Goal: Task Accomplishment & Management: Manage account settings

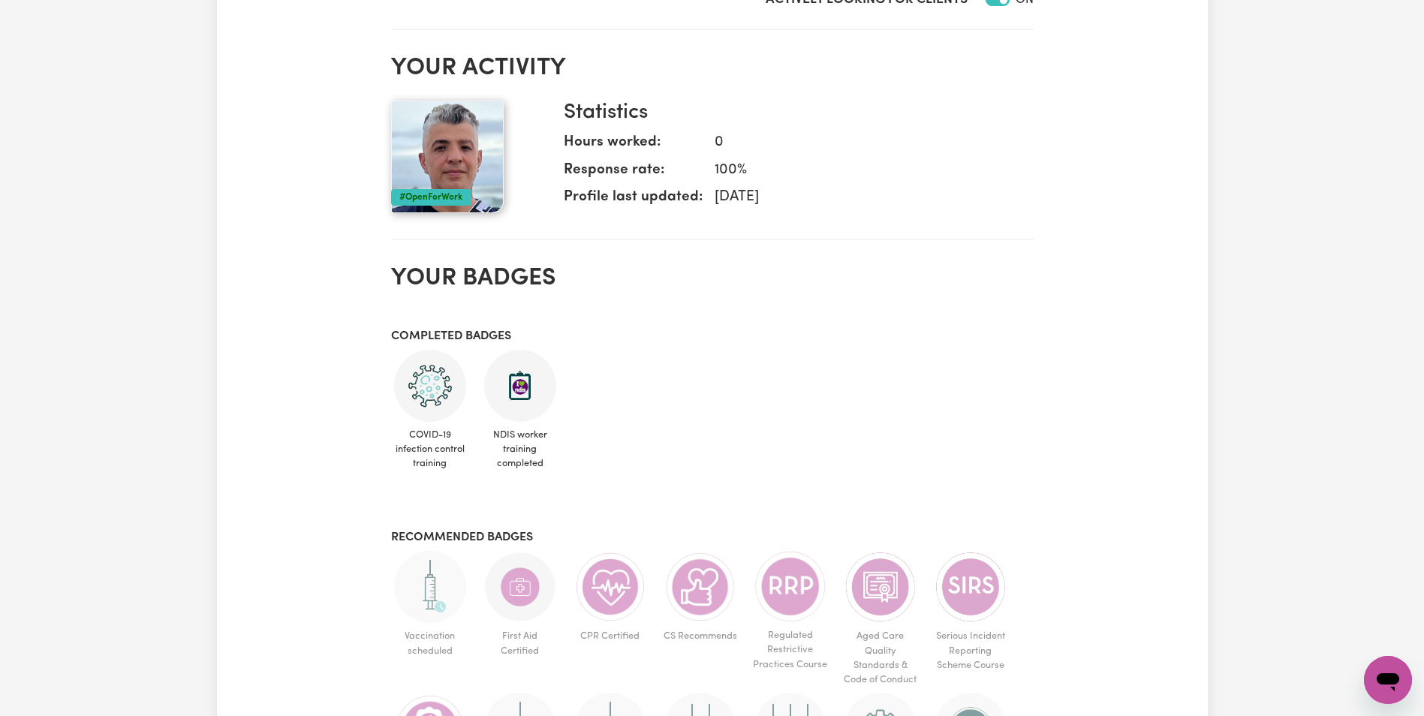
scroll to position [75, 0]
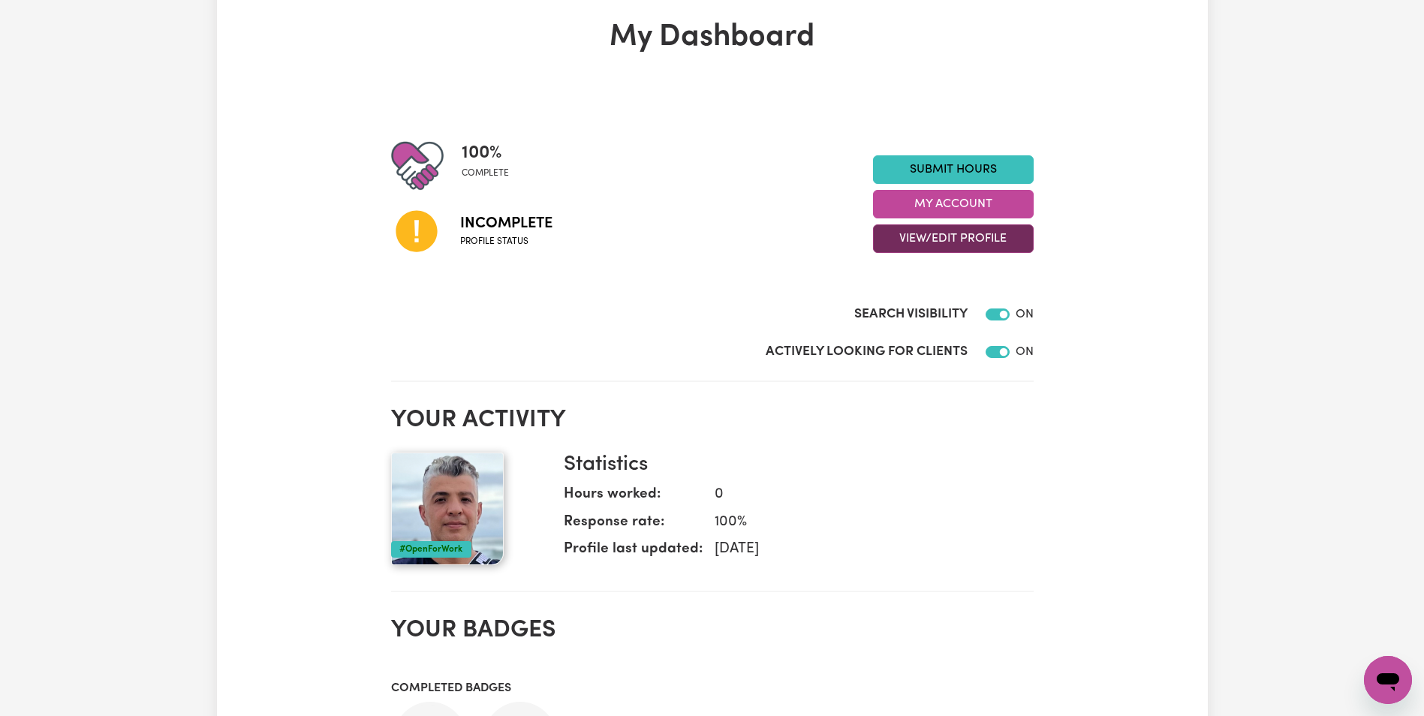
click at [987, 239] on button "View/Edit Profile" at bounding box center [953, 238] width 161 height 29
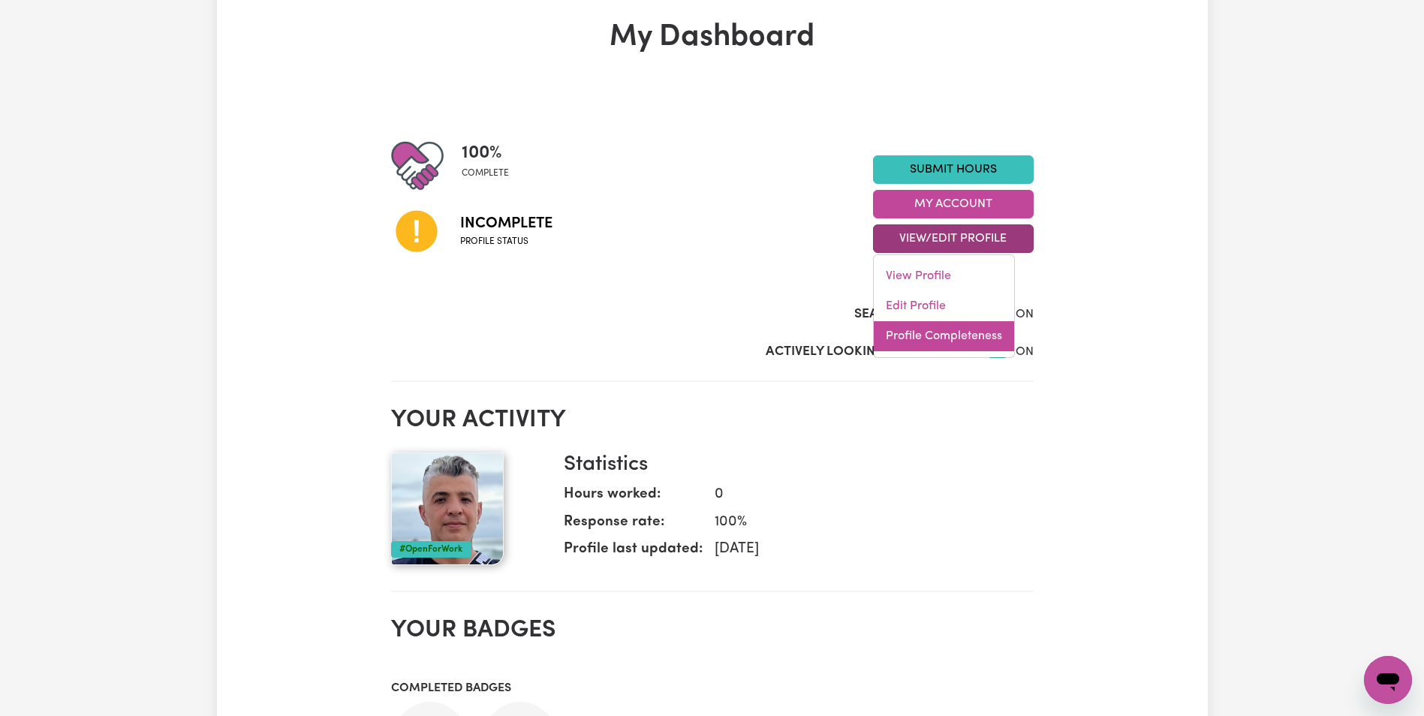
click at [941, 338] on link "Profile Completeness" at bounding box center [944, 336] width 140 height 30
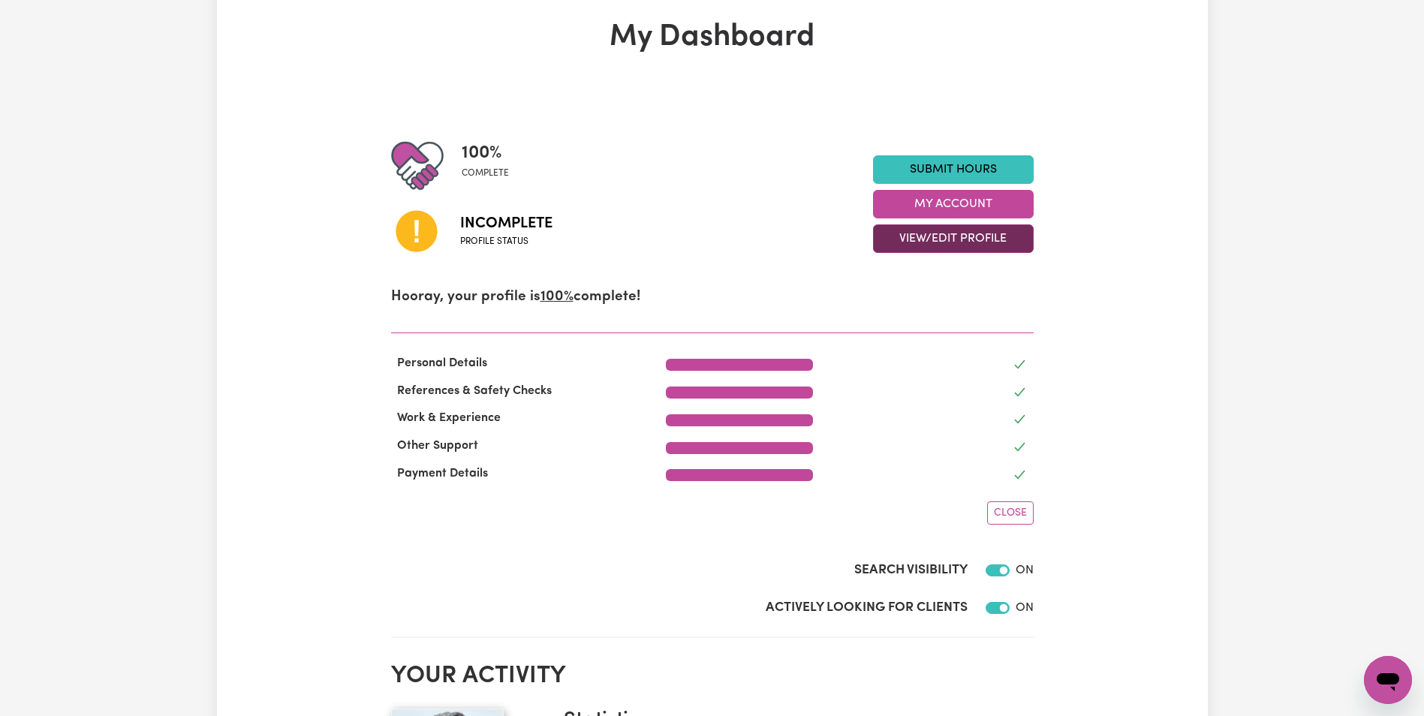
click at [952, 246] on button "View/Edit Profile" at bounding box center [953, 238] width 161 height 29
click at [940, 306] on link "Edit Profile" at bounding box center [944, 306] width 140 height 30
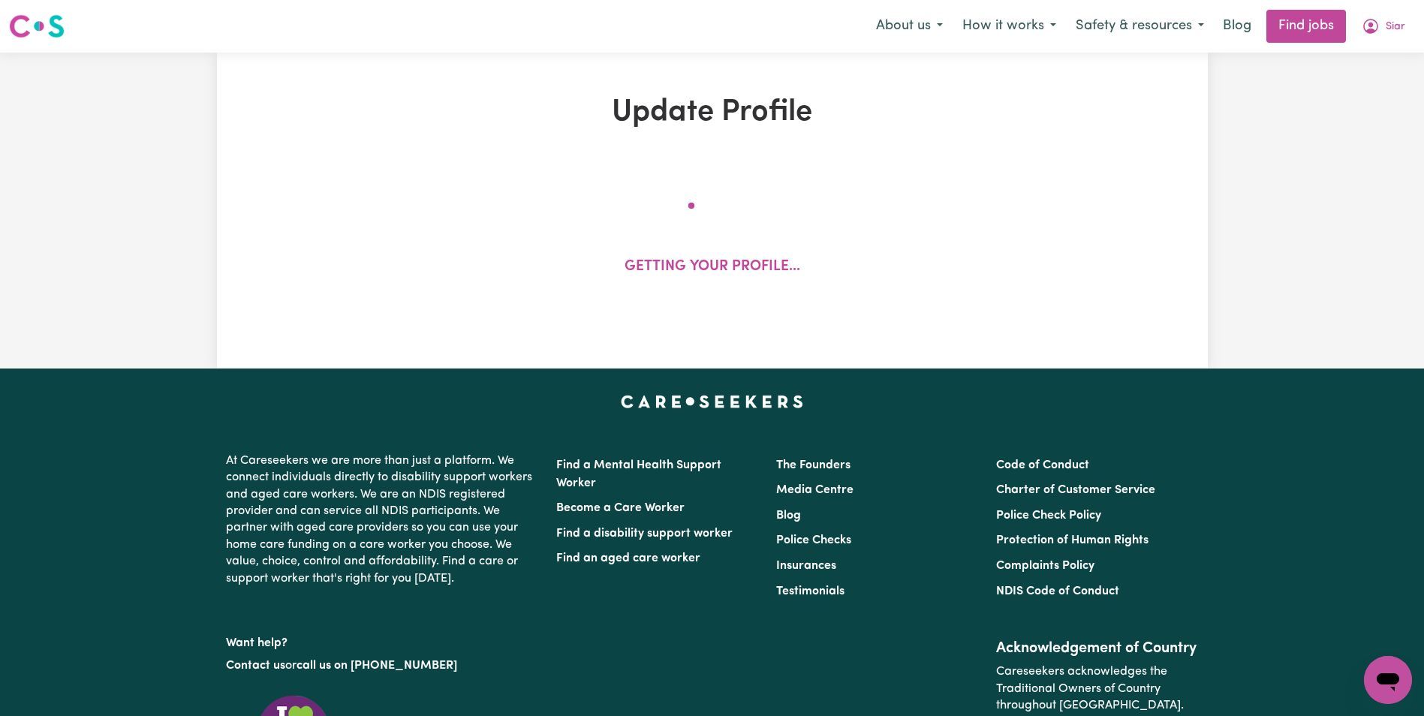
select select "[DEMOGRAPHIC_DATA]"
select select "[DEMOGRAPHIC_DATA] Citizen"
select select "Studying a healthcare related degree or qualification"
select select "49"
select select "69"
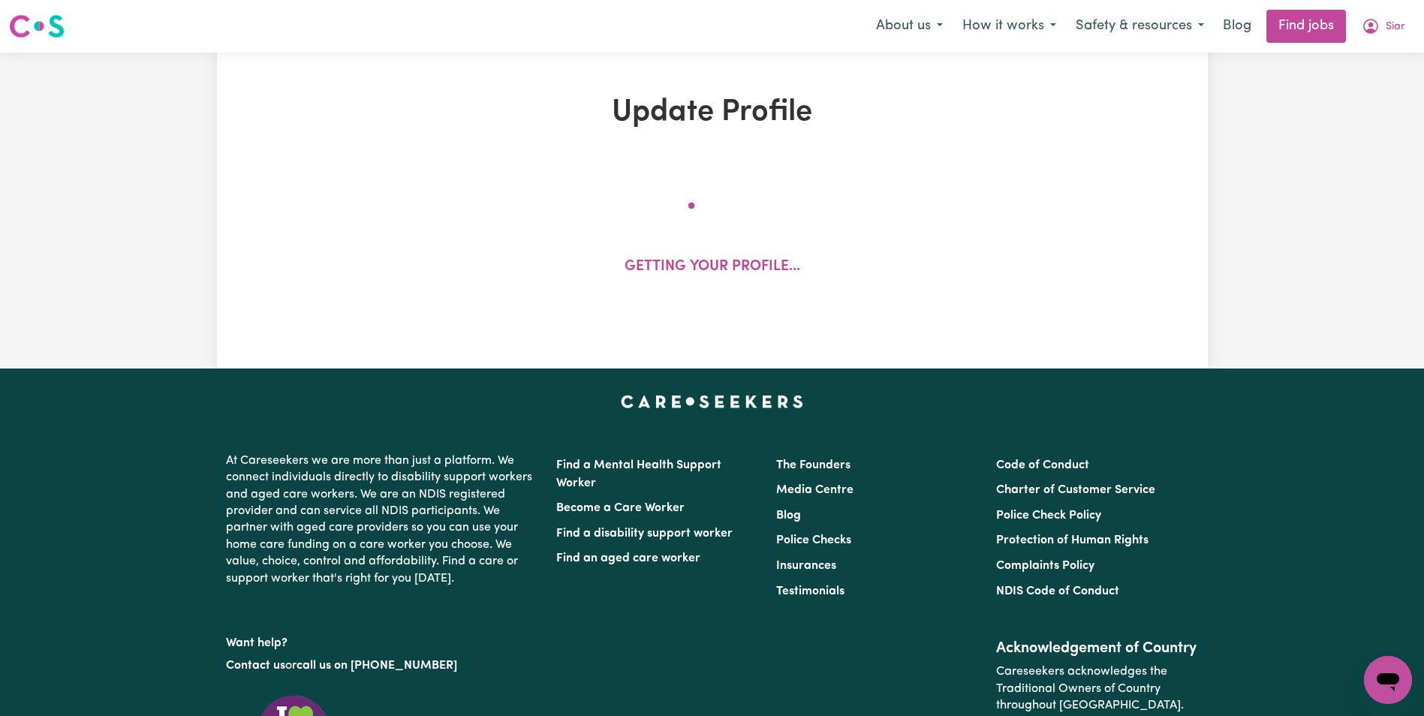
select select "70"
select select "99"
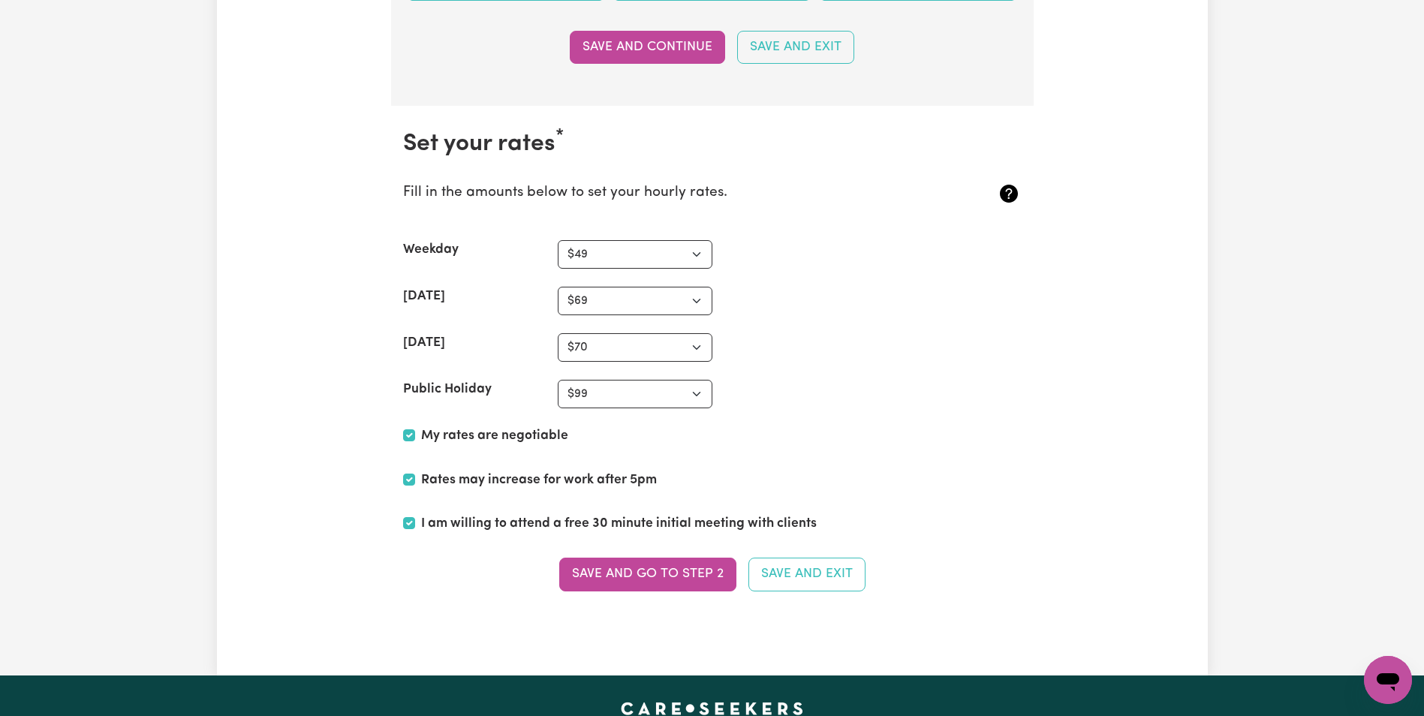
scroll to position [3754, 0]
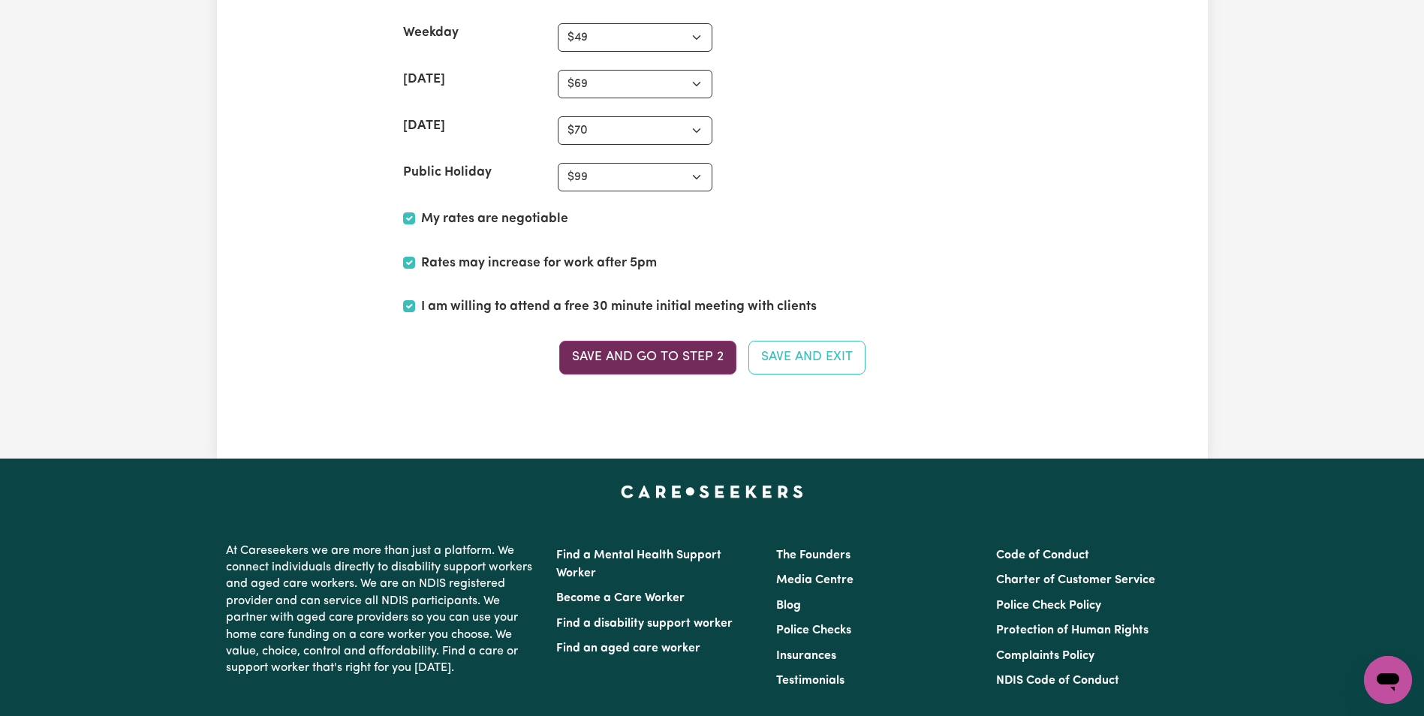
click at [709, 357] on button "Save and go to Step 2" at bounding box center [647, 357] width 177 height 33
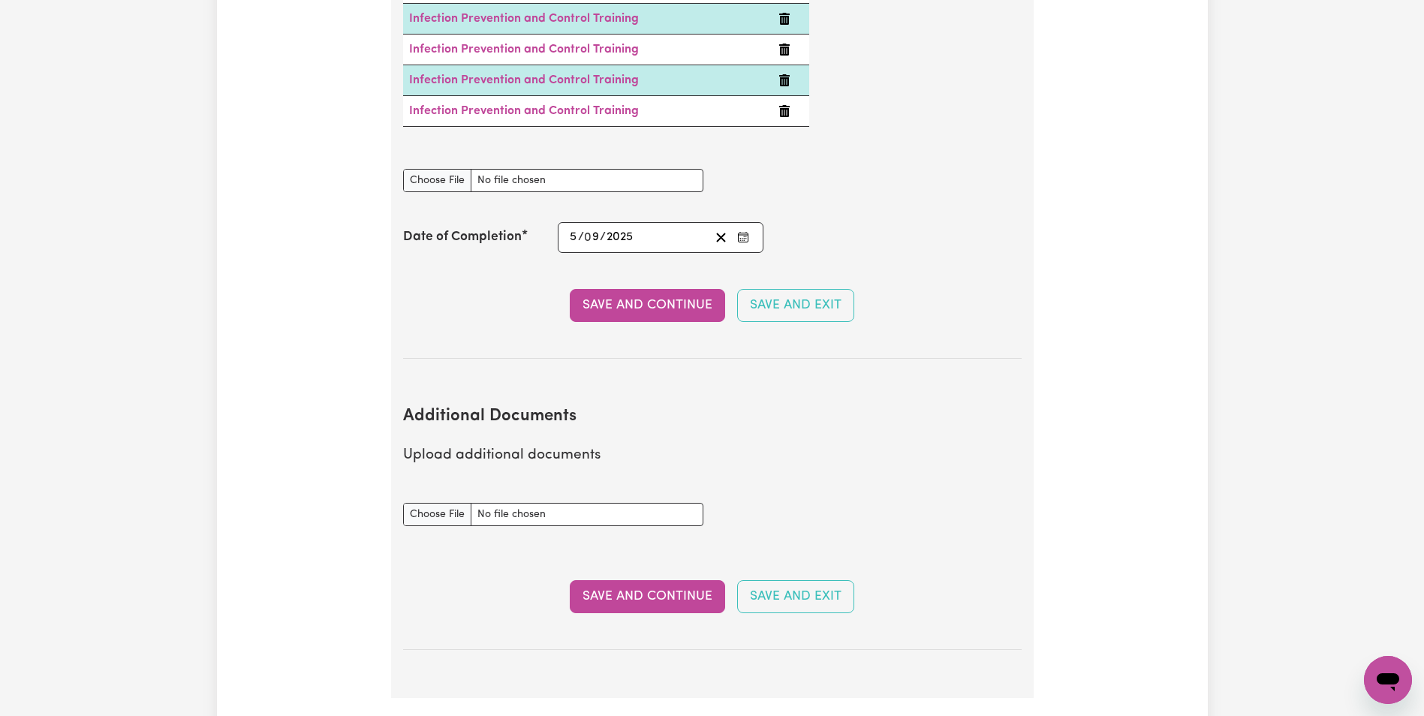
scroll to position [3003, 0]
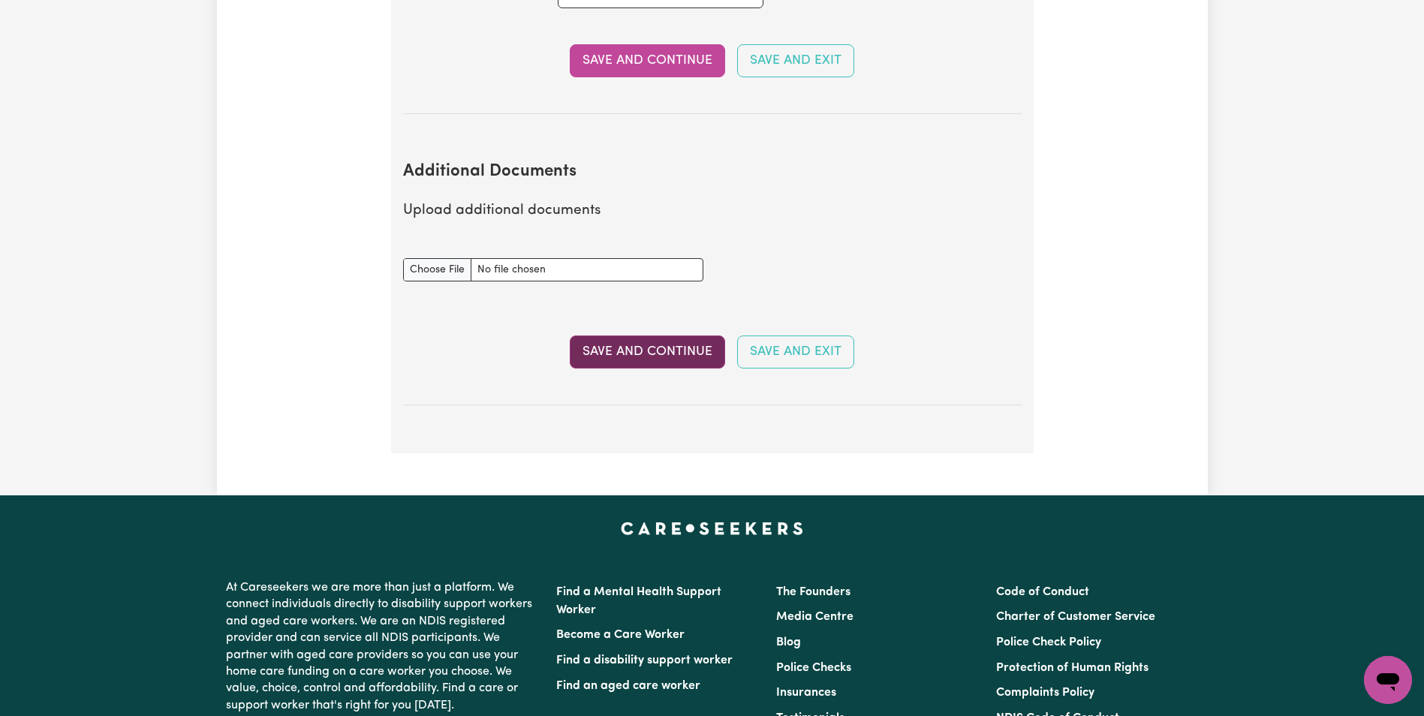
click at [679, 336] on button "Save and Continue" at bounding box center [647, 352] width 155 height 33
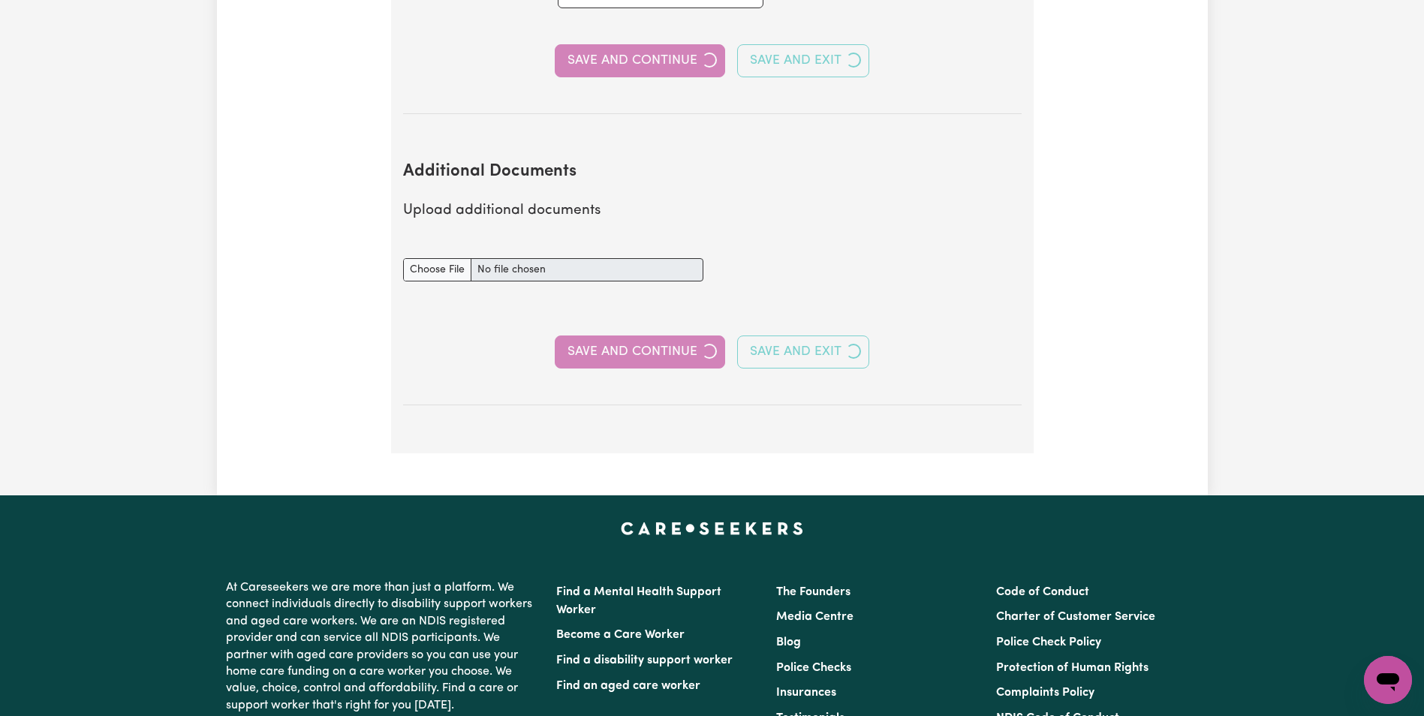
select select "2001"
select select "Certificate III (Individual Support)"
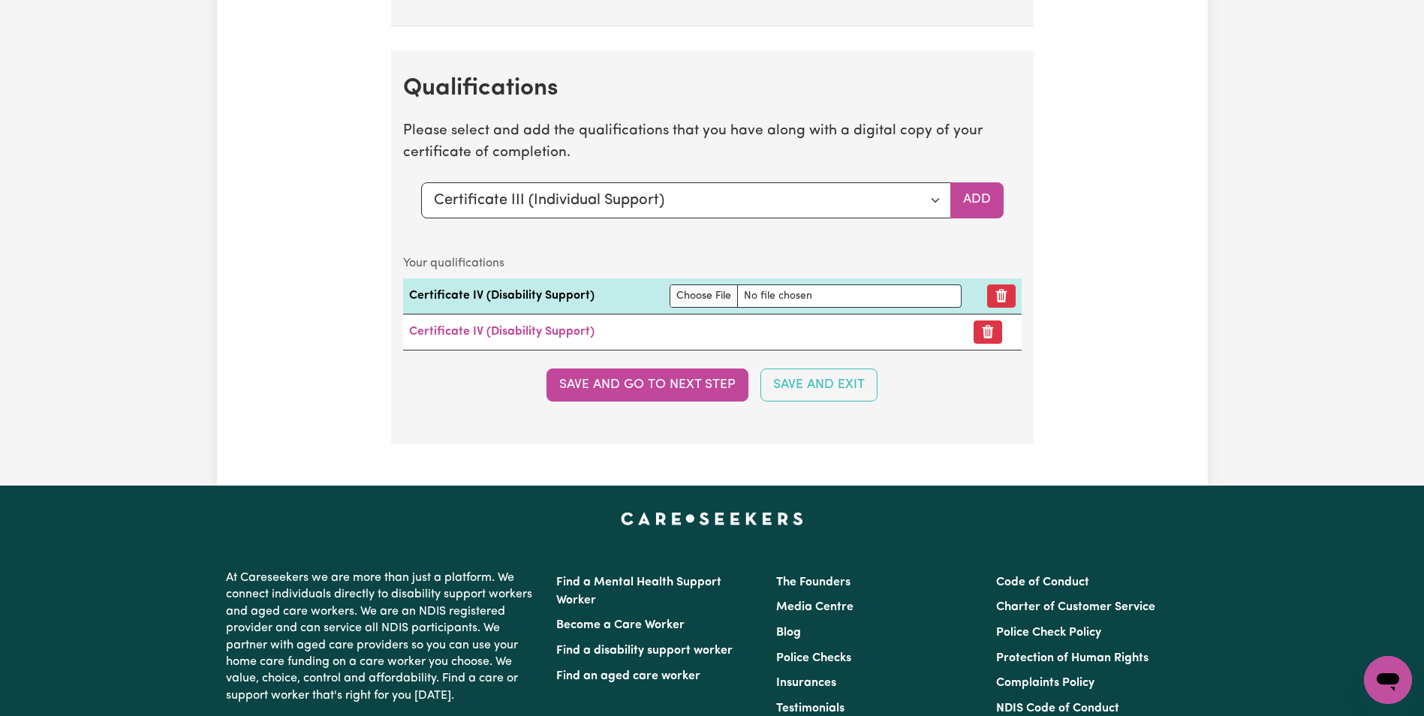
scroll to position [3679, 0]
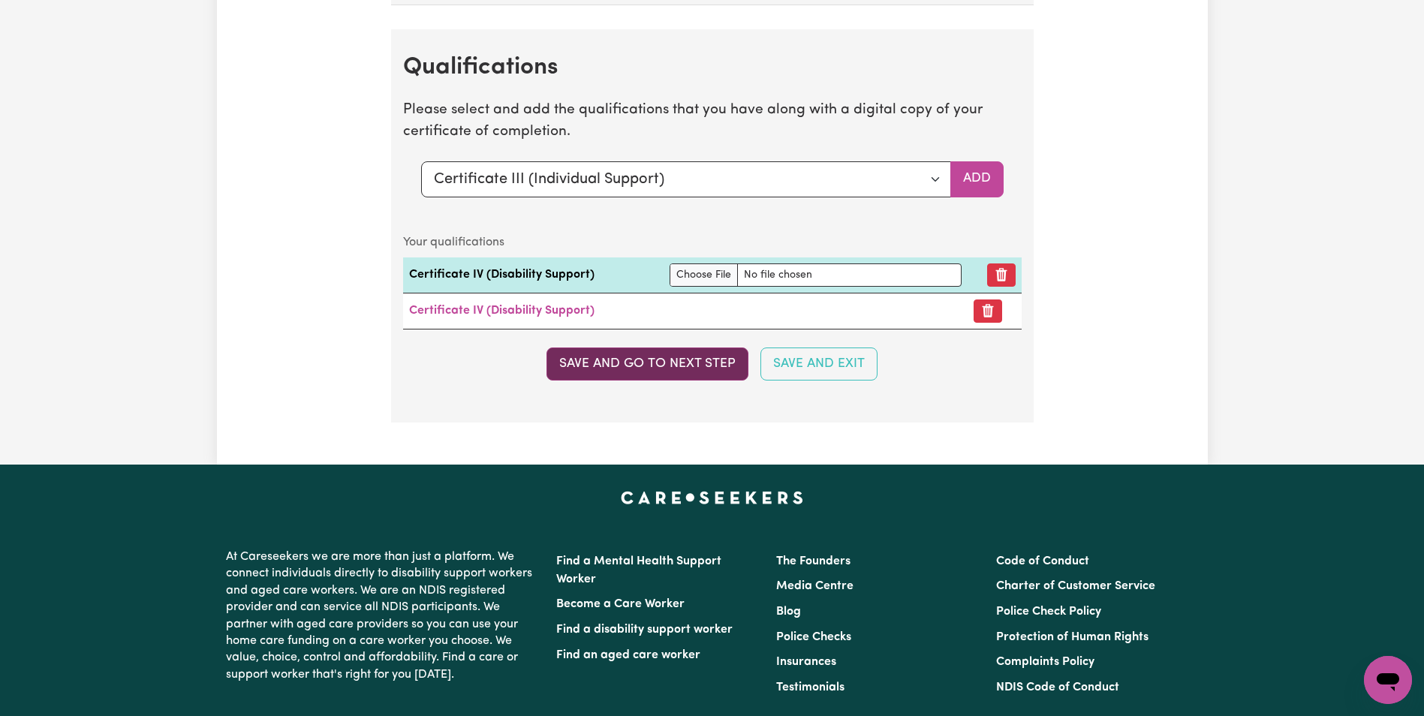
click at [726, 375] on button "Save and go to next step" at bounding box center [648, 364] width 202 height 33
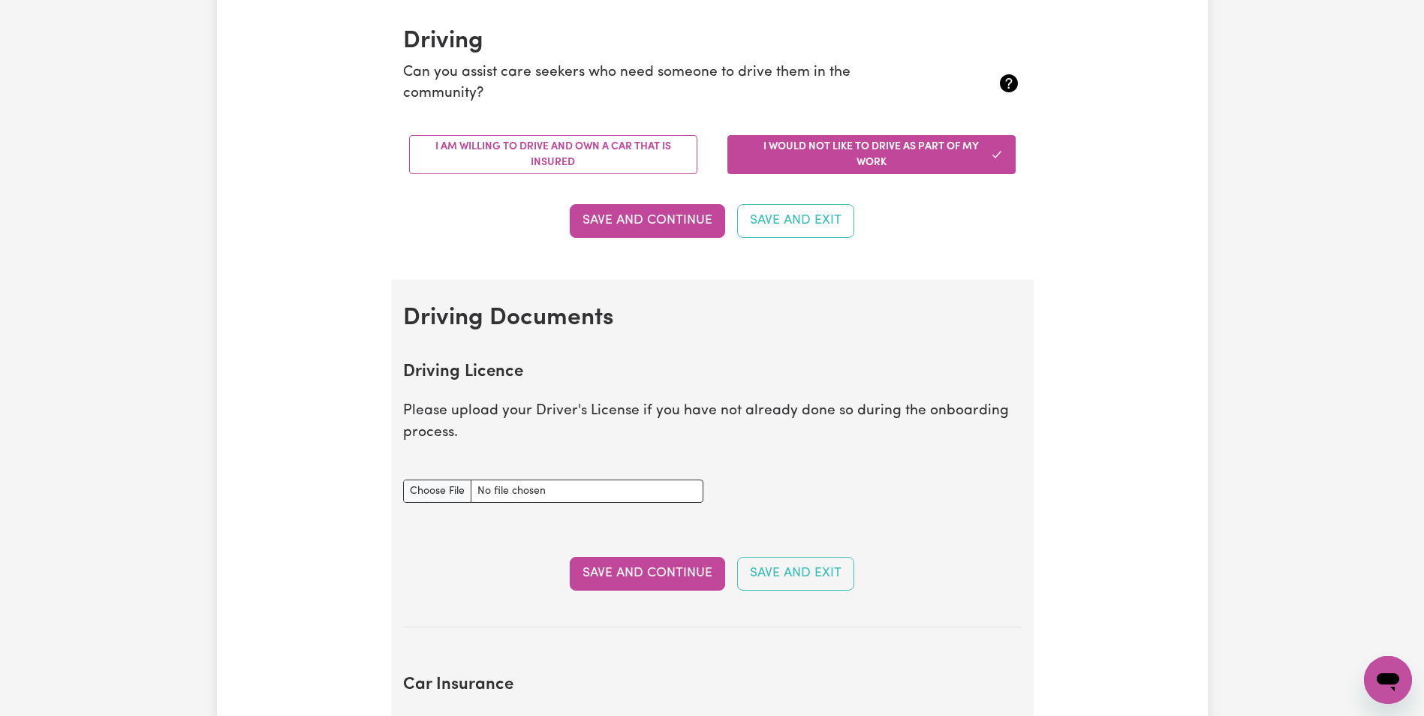
scroll to position [375, 0]
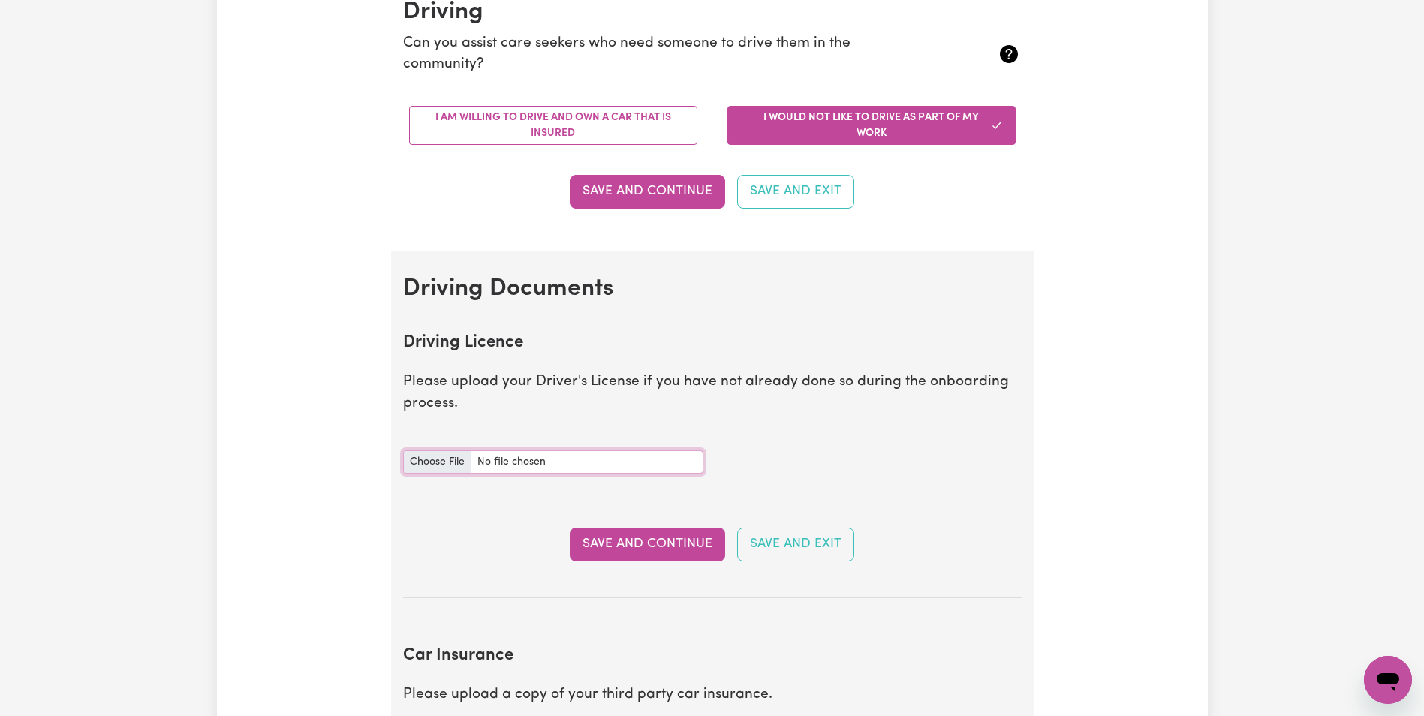
click at [451, 463] on input "Driving Licence document" at bounding box center [553, 461] width 300 height 23
type input "C:\fakepath\Licence 1.jpg"
click at [688, 541] on button "Save and Continue" at bounding box center [647, 544] width 155 height 33
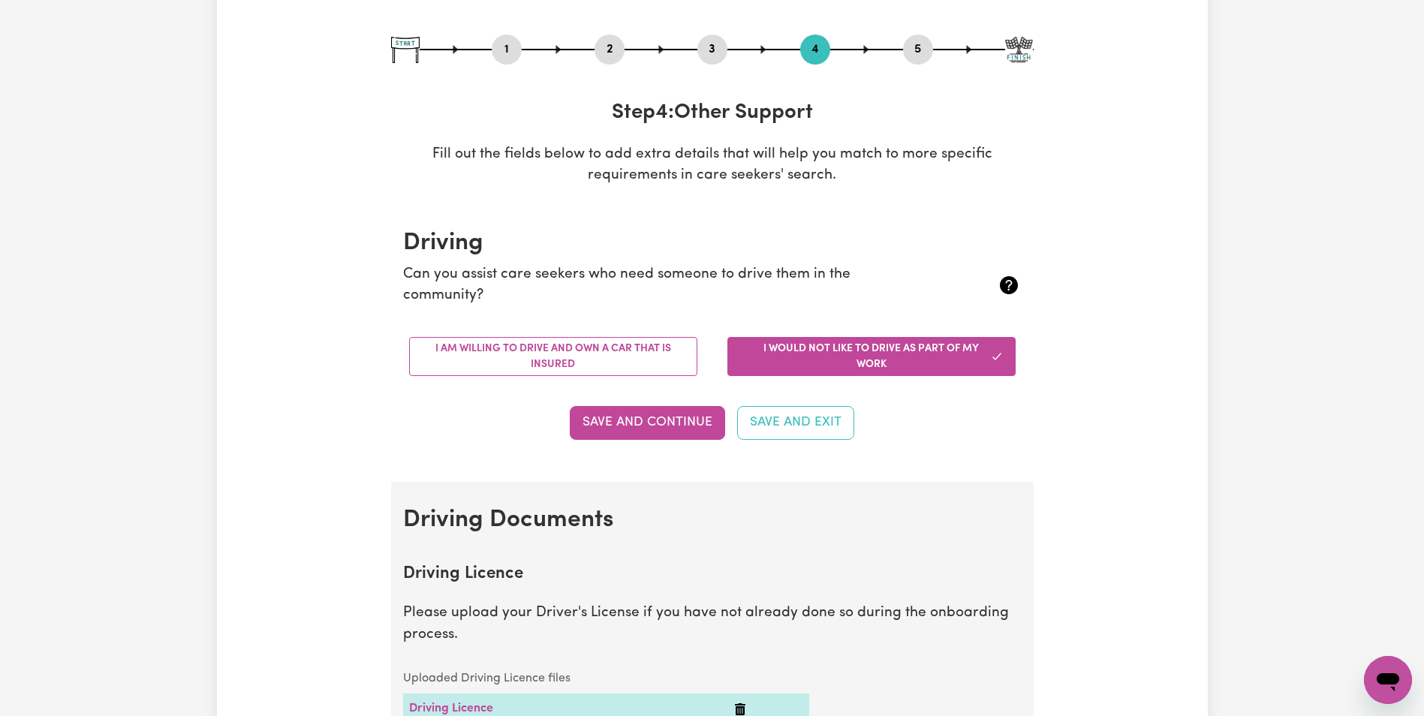
scroll to position [0, 0]
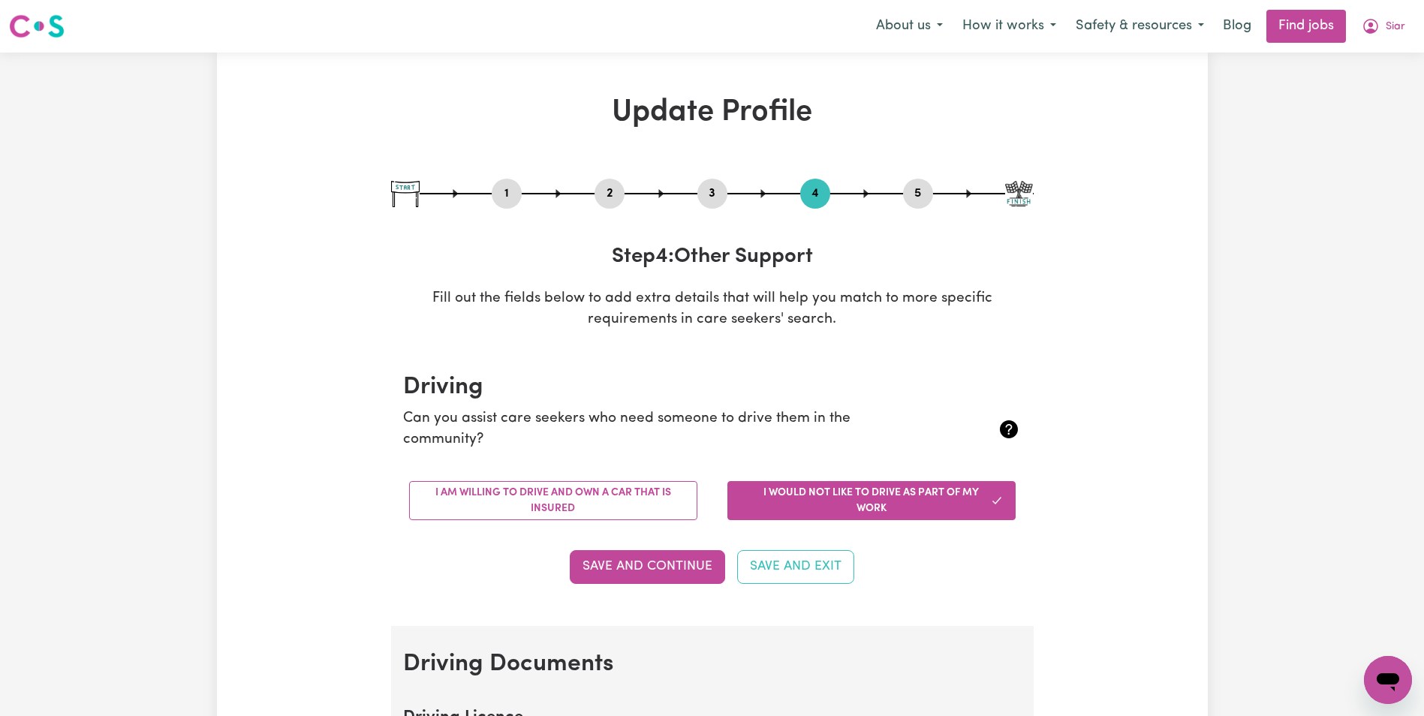
click at [914, 198] on button "5" at bounding box center [918, 194] width 30 height 20
select select "I am providing services privately on my own"
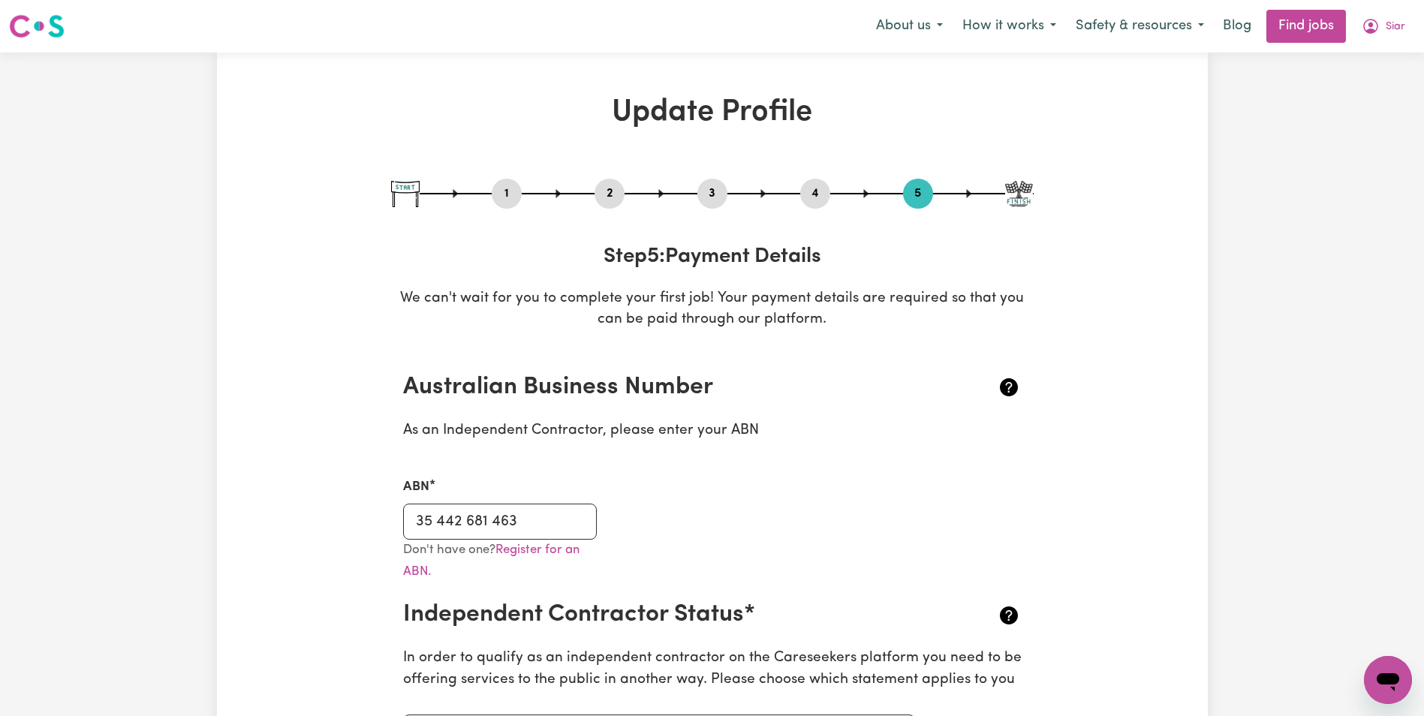
click at [814, 195] on button "4" at bounding box center [815, 194] width 30 height 20
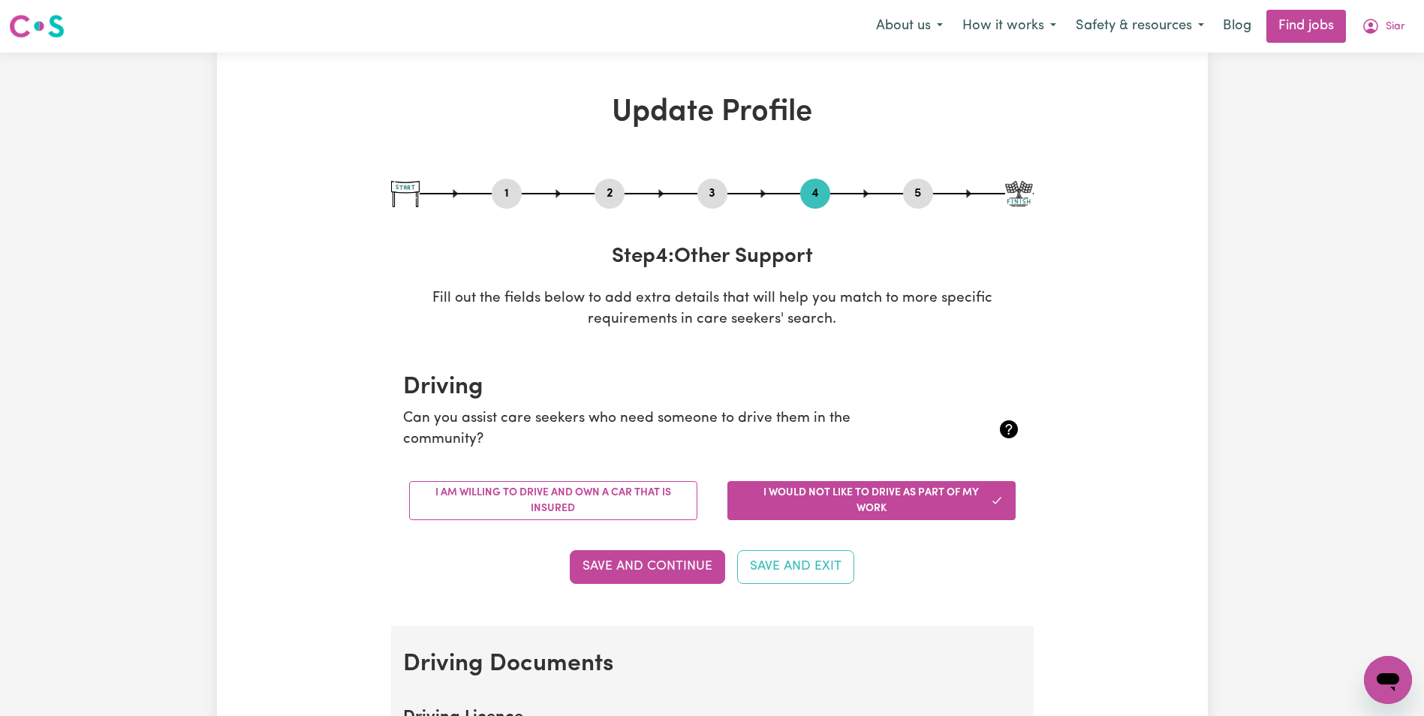
click at [708, 192] on button "3" at bounding box center [712, 194] width 30 height 20
select select "2001"
select select "Certificate III (Individual Support)"
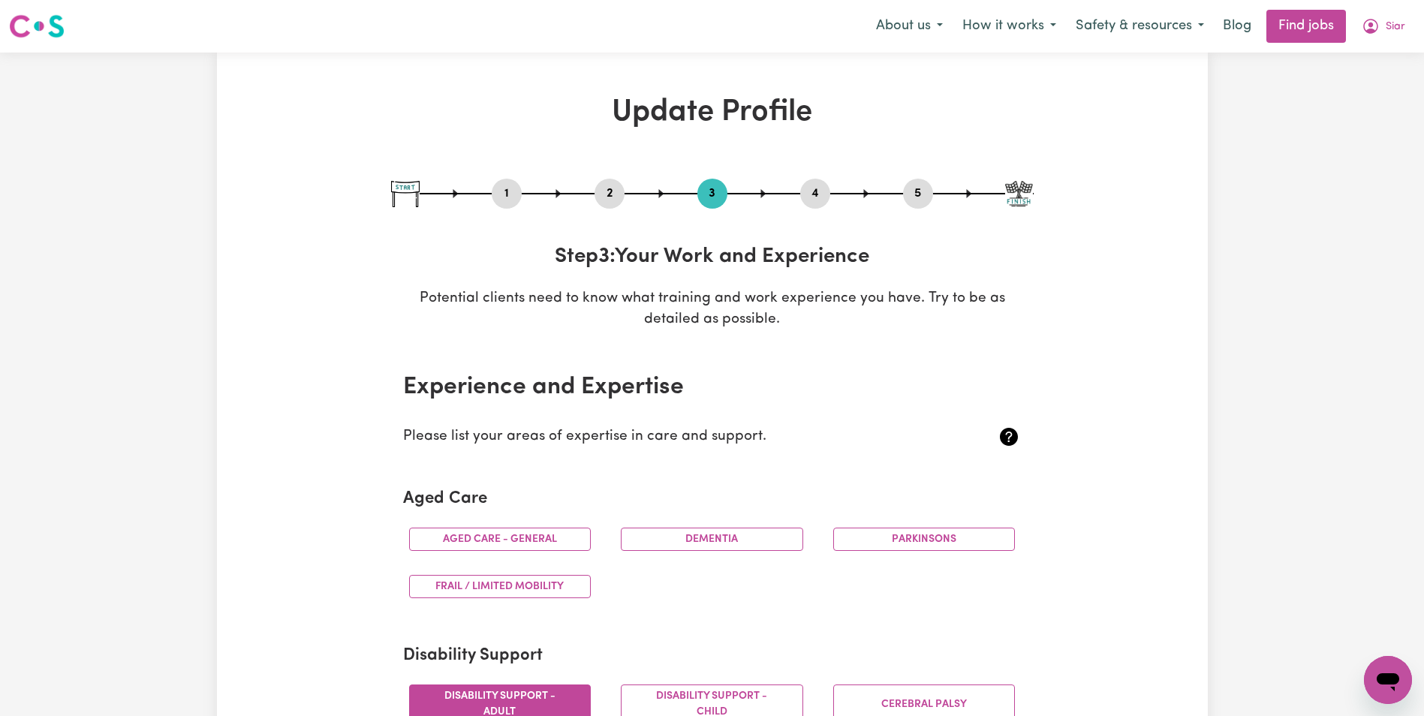
click at [603, 193] on button "2" at bounding box center [610, 194] width 30 height 20
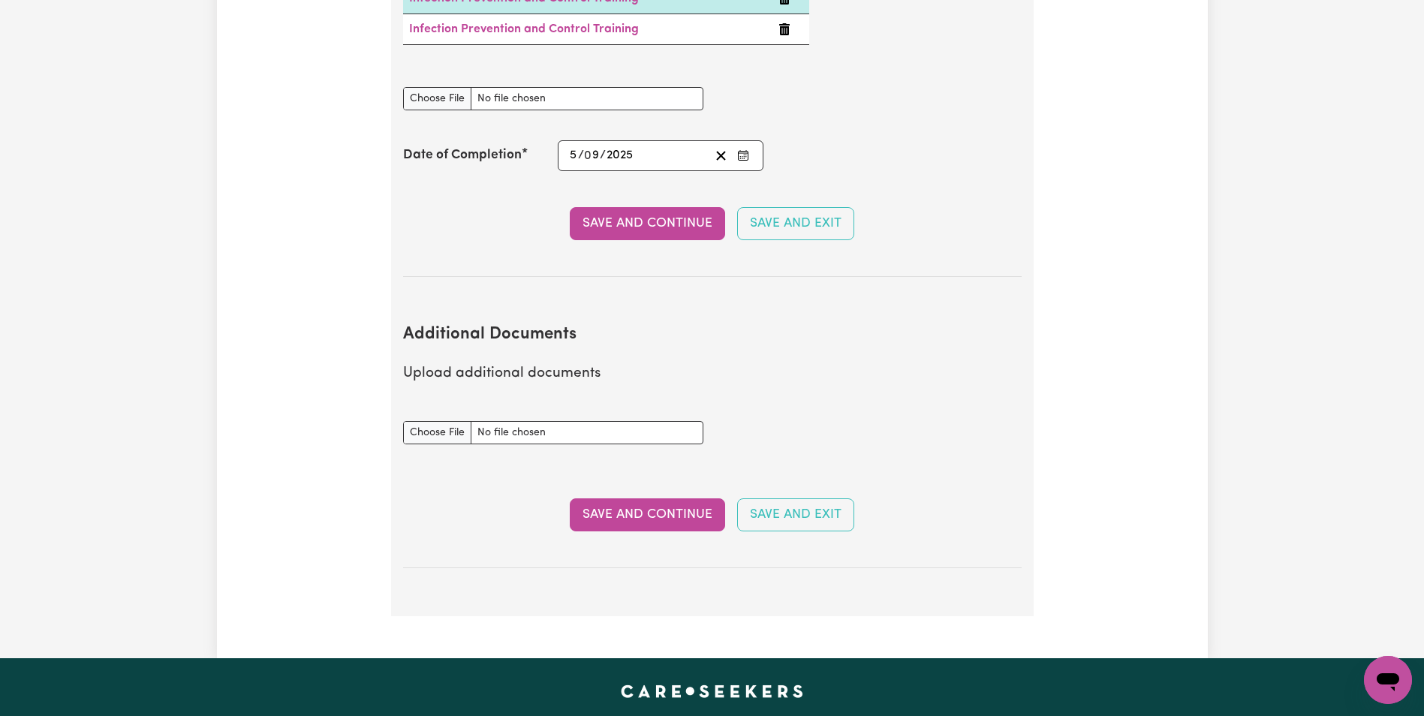
scroll to position [2853, 0]
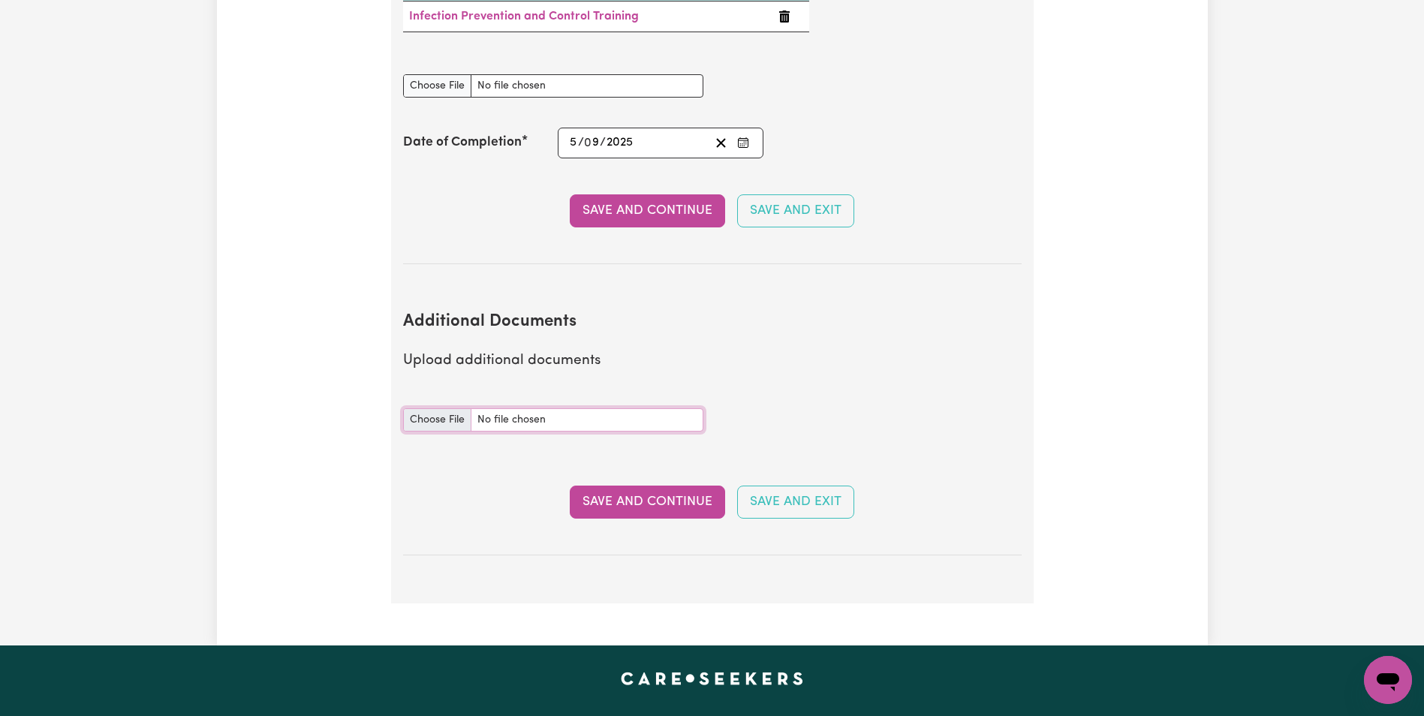
click at [433, 408] on input "Additional Documents document" at bounding box center [553, 419] width 300 height 23
type input "C:\fakepath\Licence 1.jpg"
click at [654, 486] on button "Save and Continue" at bounding box center [647, 502] width 155 height 33
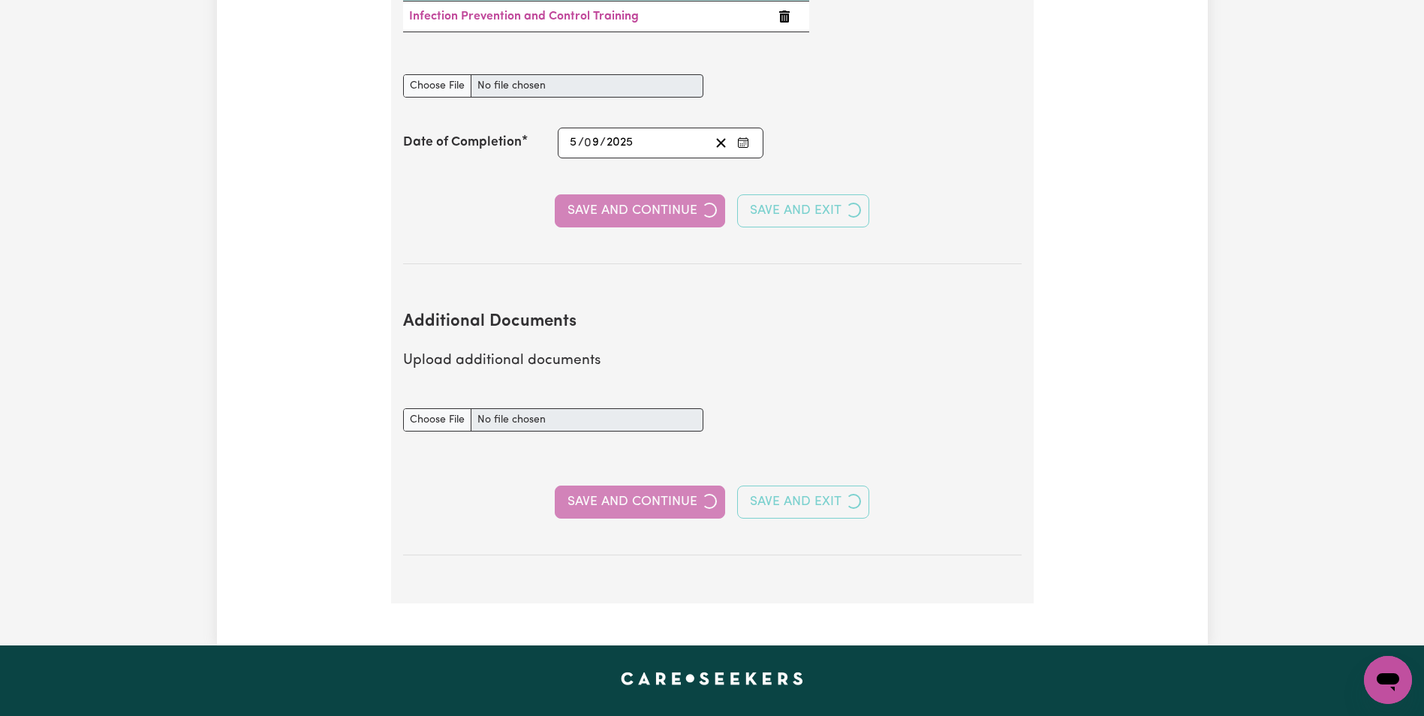
select select "2001"
select select "Certificate III (Individual Support)"
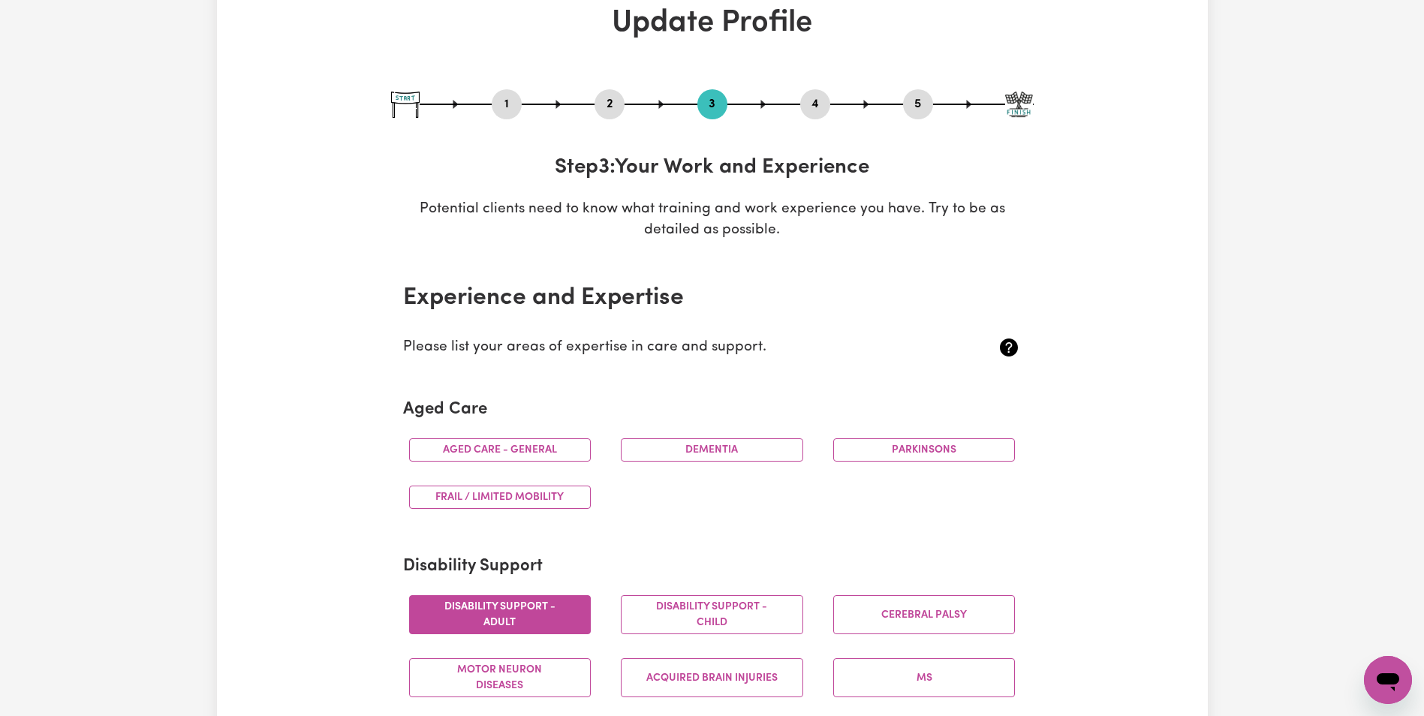
scroll to position [0, 0]
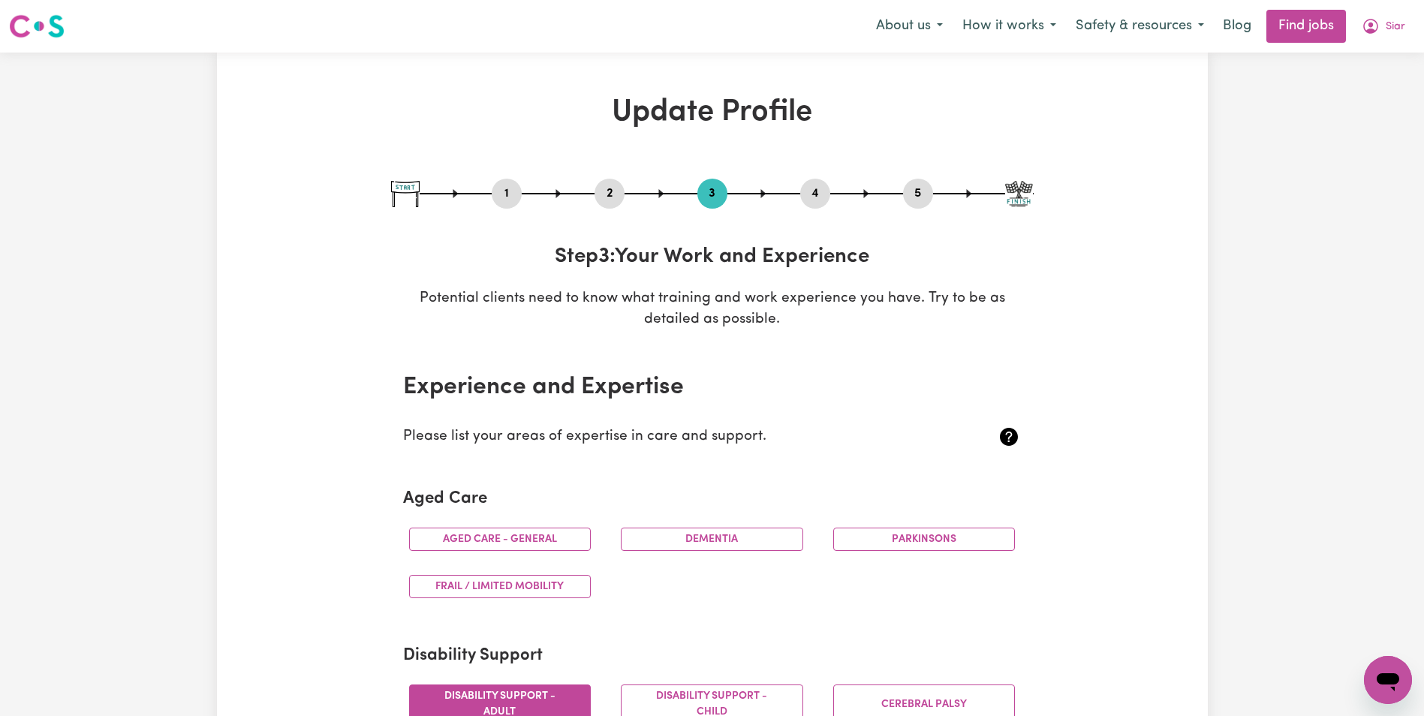
click at [607, 185] on button "2" at bounding box center [610, 194] width 30 height 20
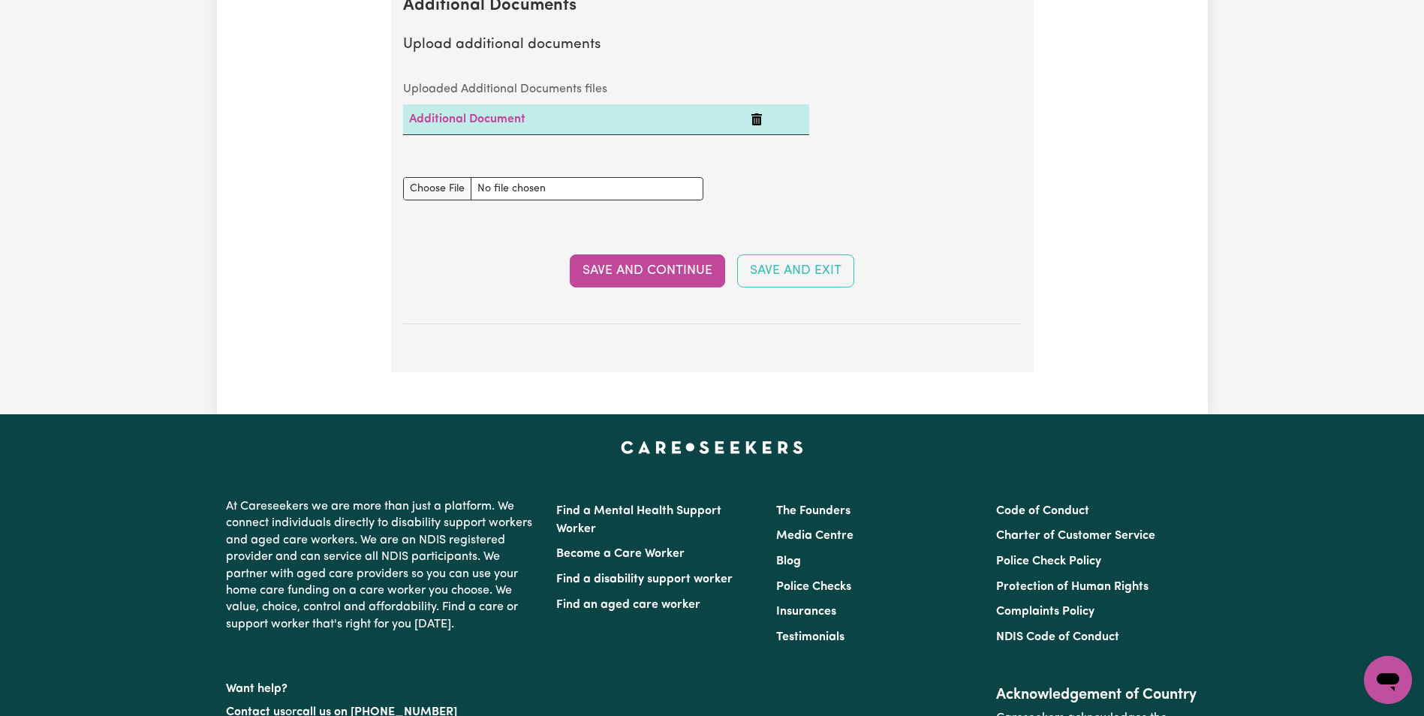
scroll to position [3003, 0]
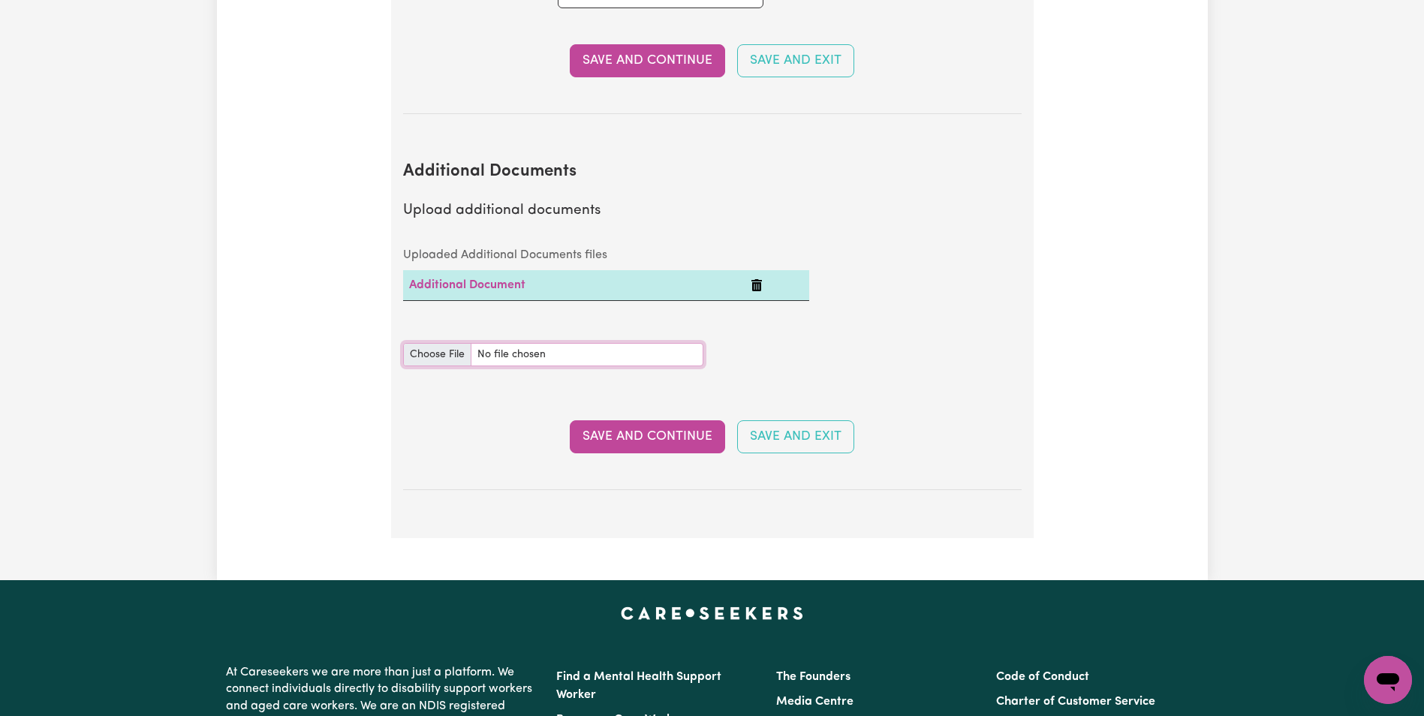
click at [434, 343] on input "Additional Documents document" at bounding box center [553, 354] width 300 height 23
type input "C:\fakepath\Licence Back.jpg"
click at [646, 420] on button "Save and Continue" at bounding box center [647, 436] width 155 height 33
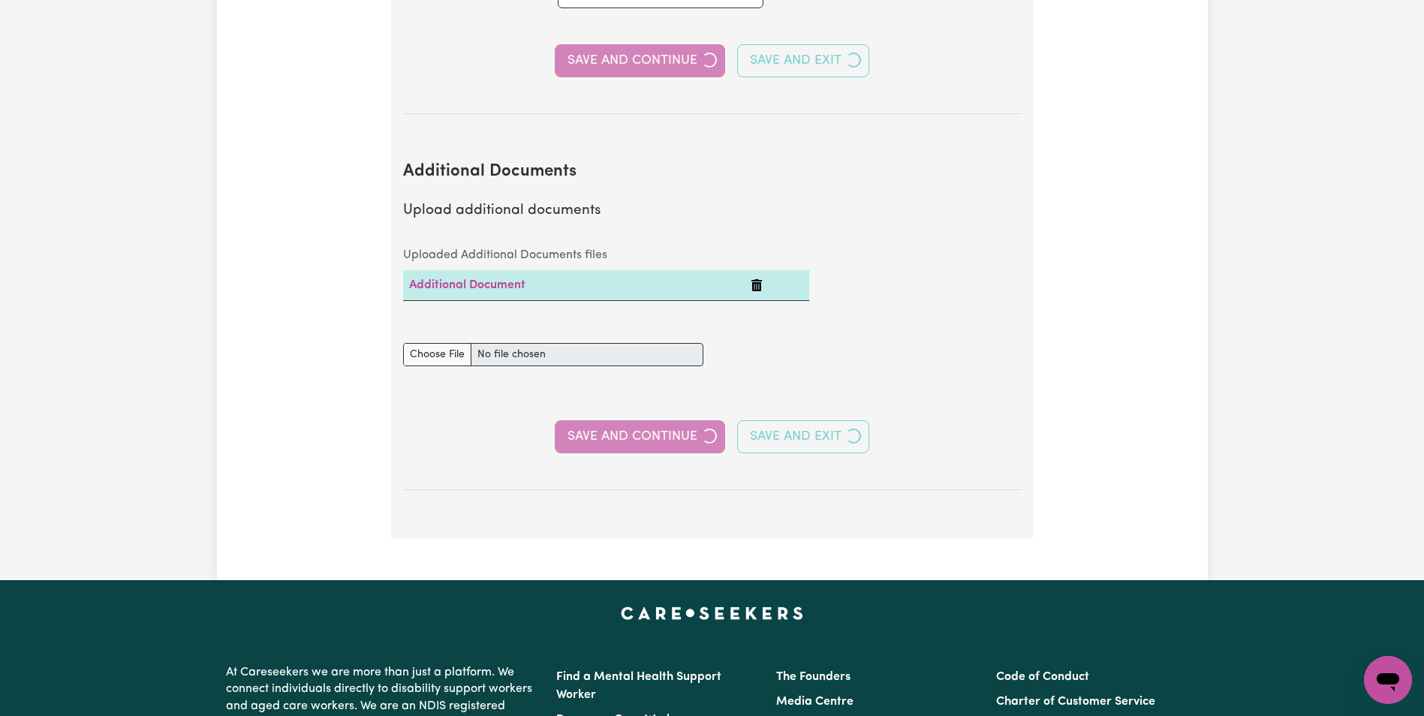
select select "2001"
select select "Certificate III (Individual Support)"
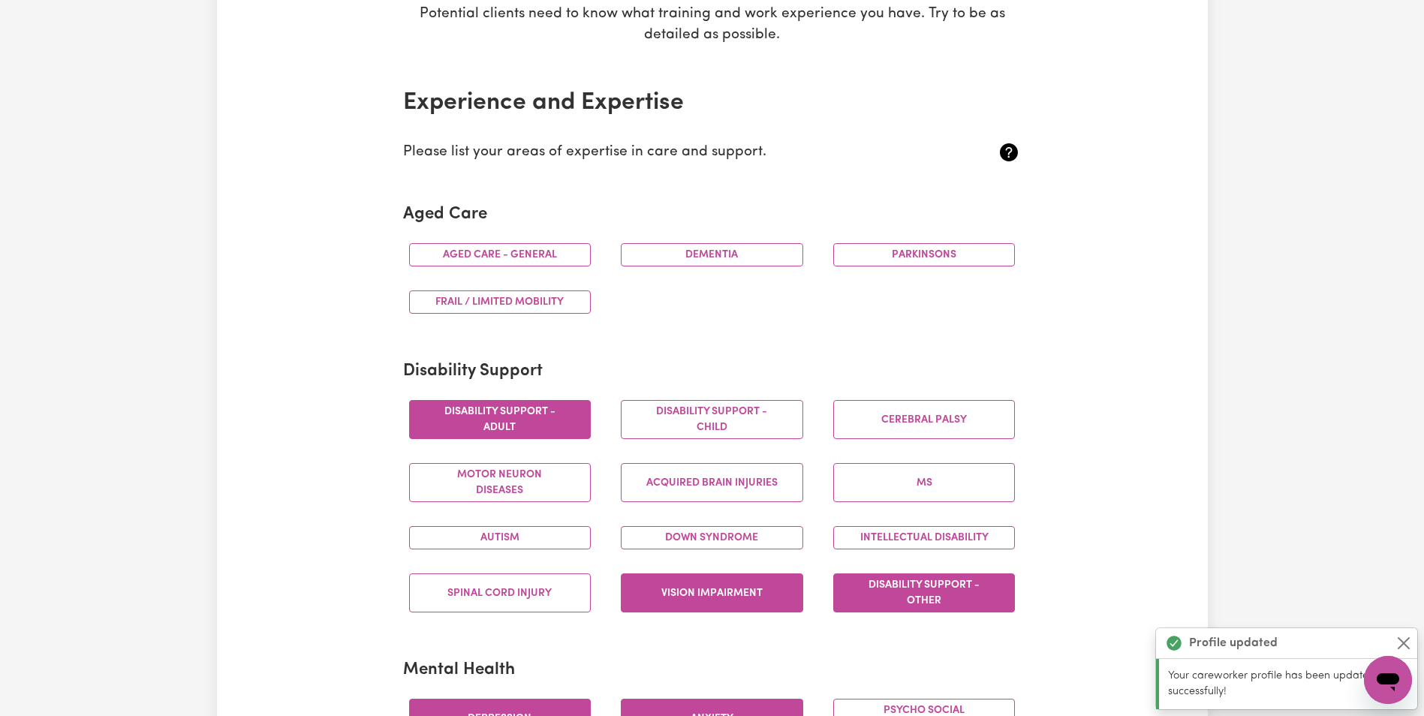
scroll to position [0, 0]
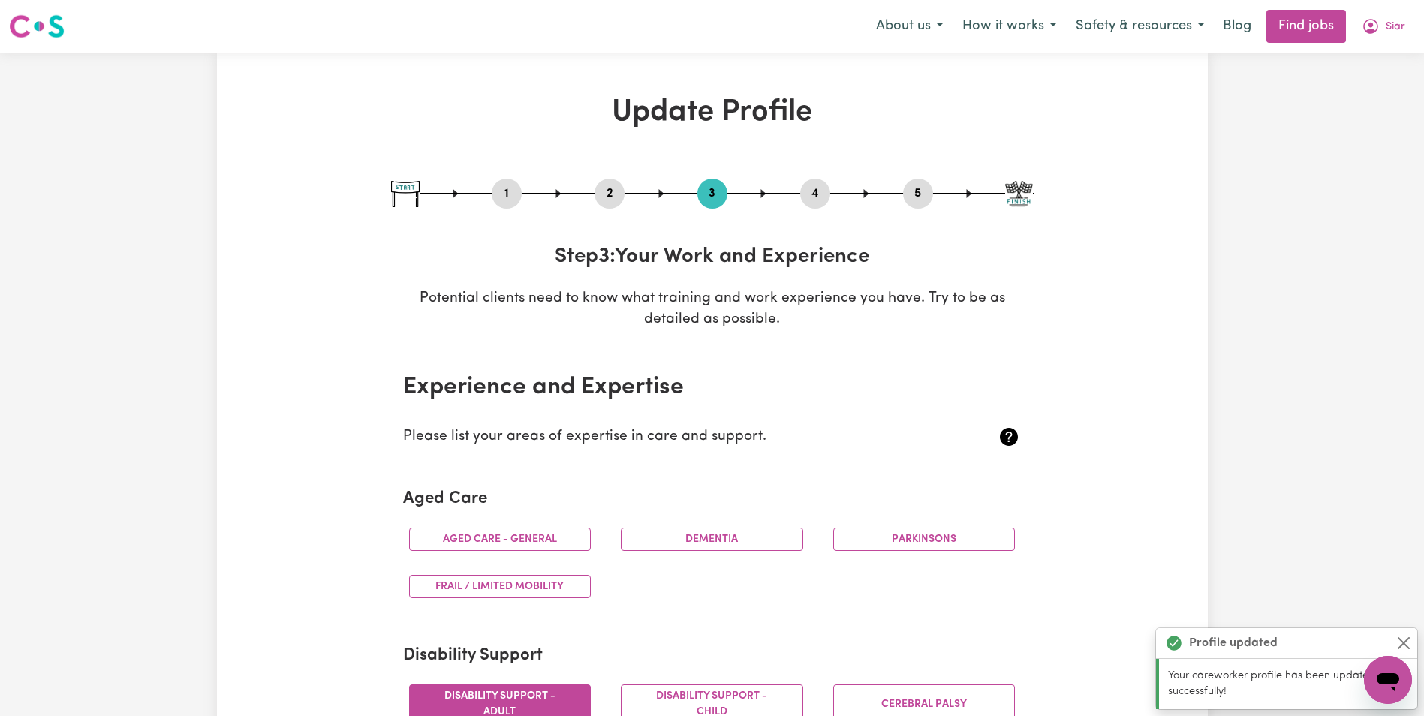
click at [709, 191] on button "3" at bounding box center [712, 194] width 30 height 20
click at [609, 191] on button "2" at bounding box center [610, 194] width 30 height 20
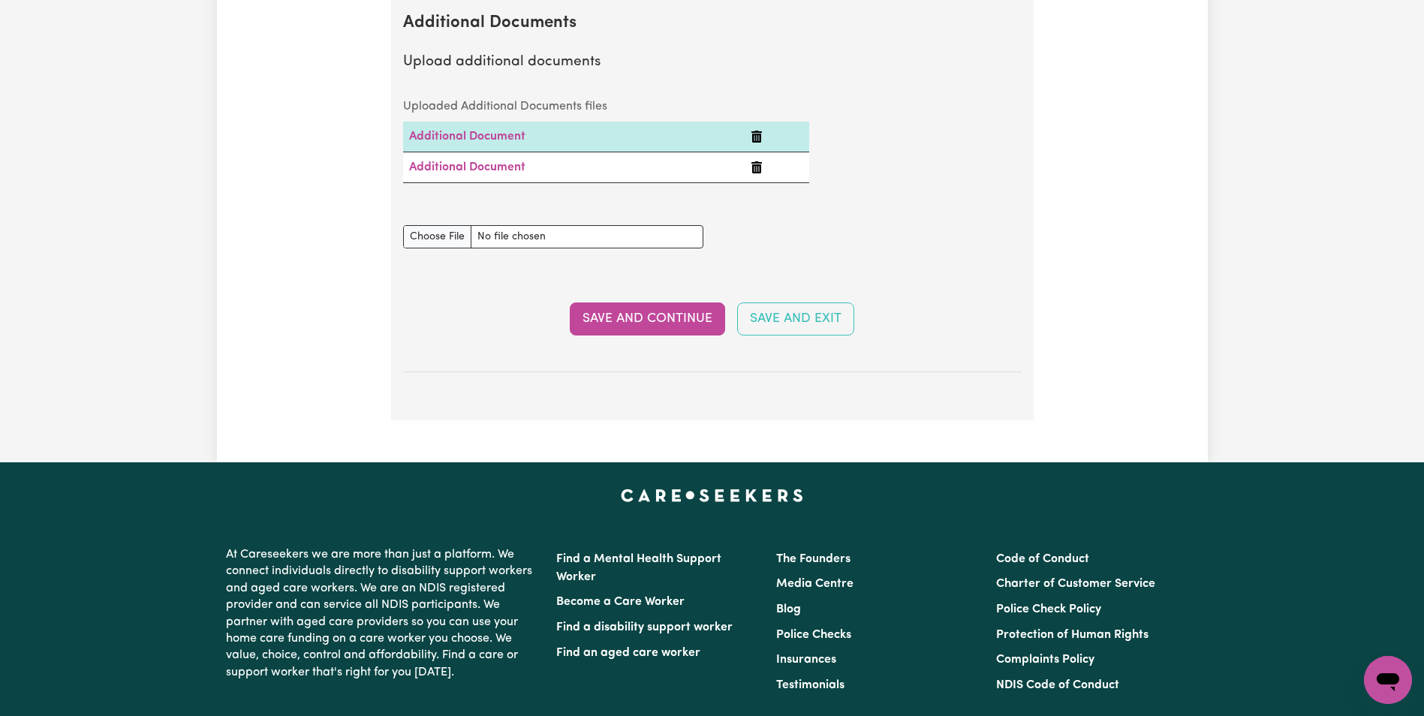
scroll to position [2928, 0]
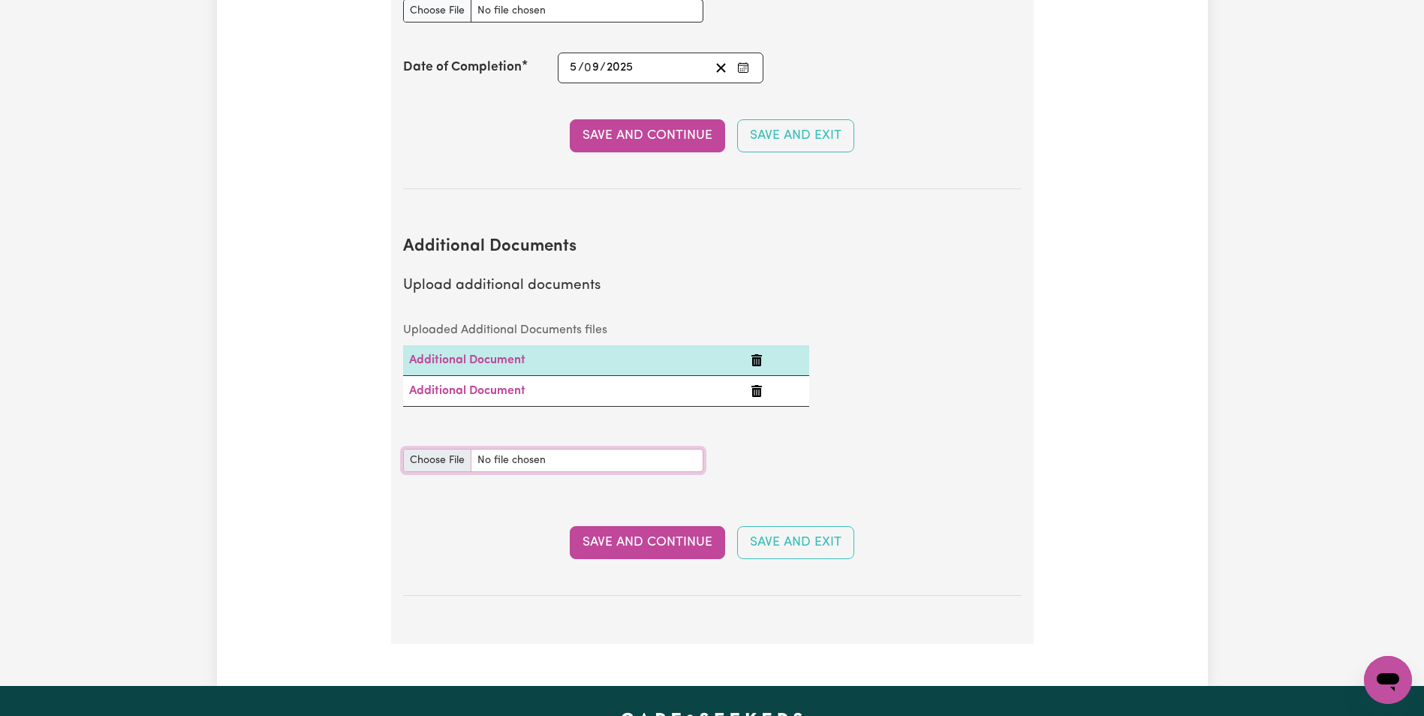
click at [434, 449] on input "Additional Documents document" at bounding box center [553, 460] width 300 height 23
type input "C:\fakepath\Medicare Card.jpg"
click at [657, 526] on button "Save and Continue" at bounding box center [647, 542] width 155 height 33
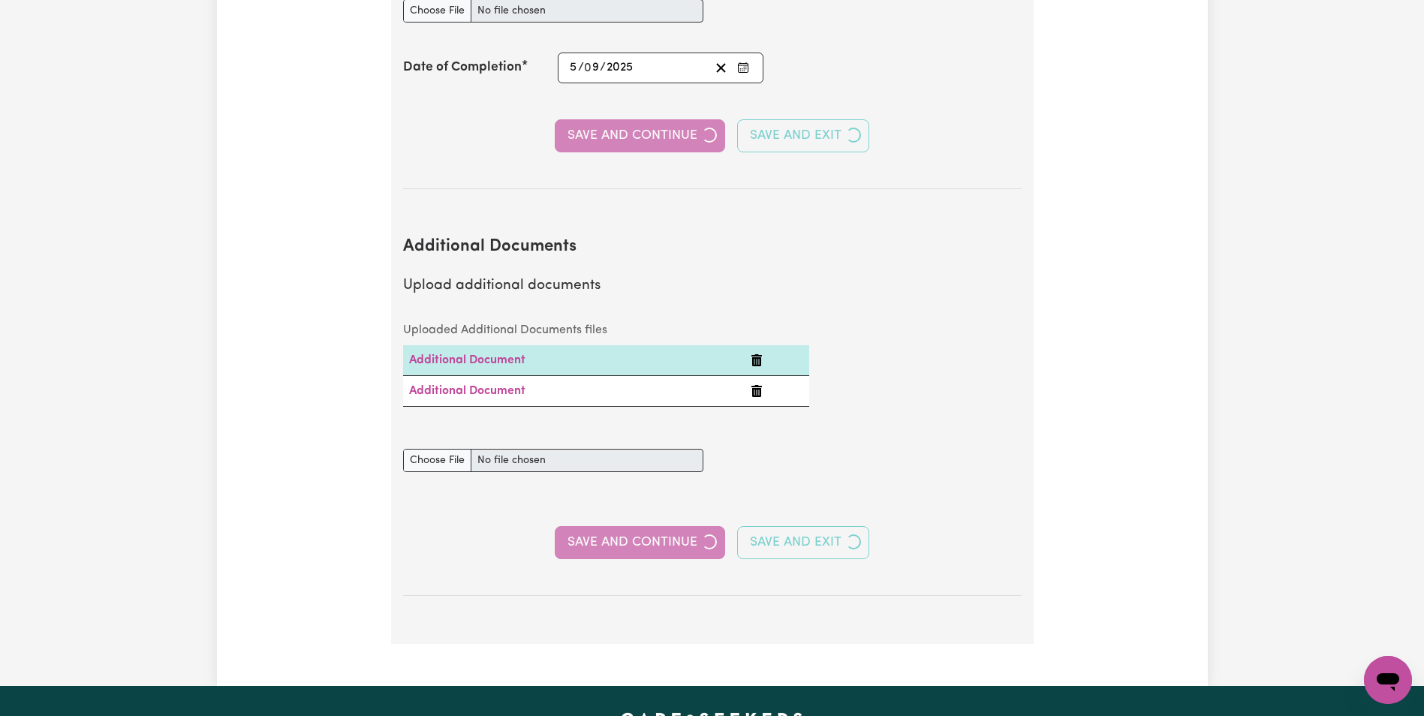
select select "2001"
select select "Certificate III (Individual Support)"
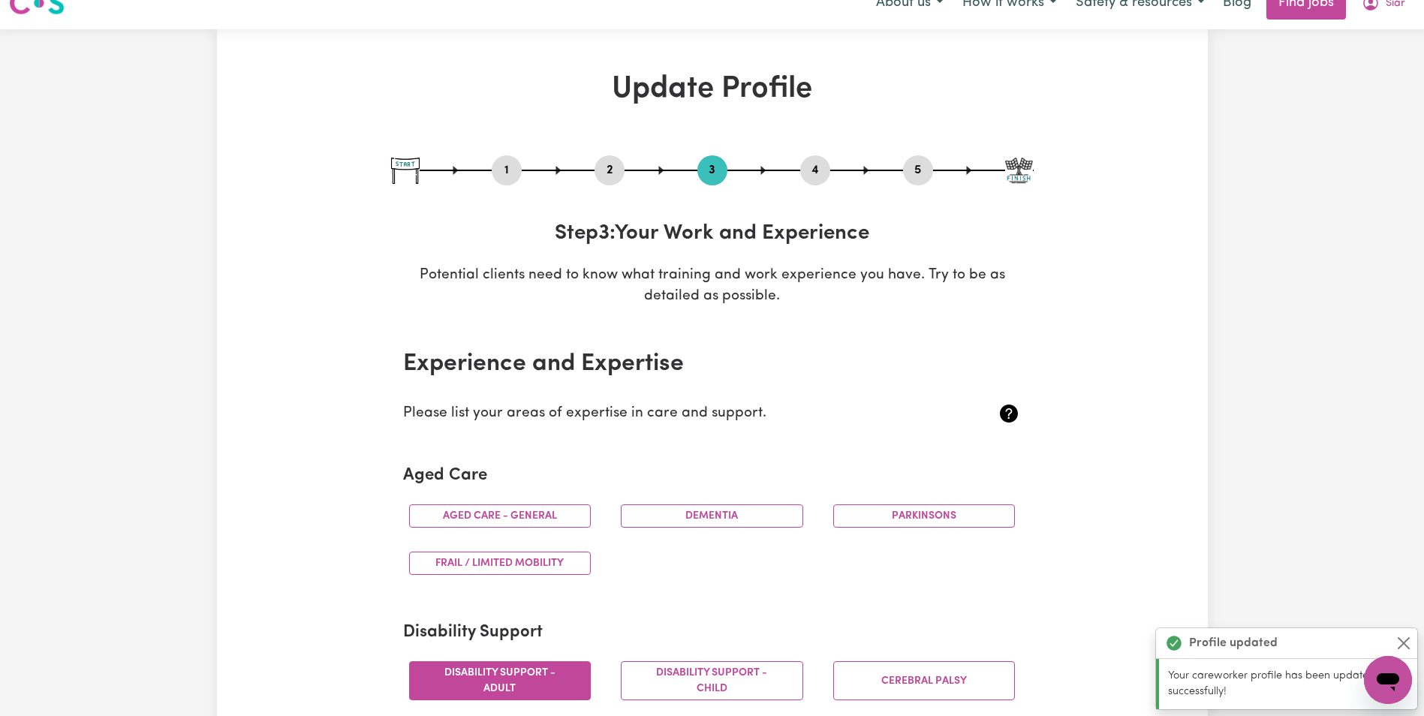
scroll to position [0, 0]
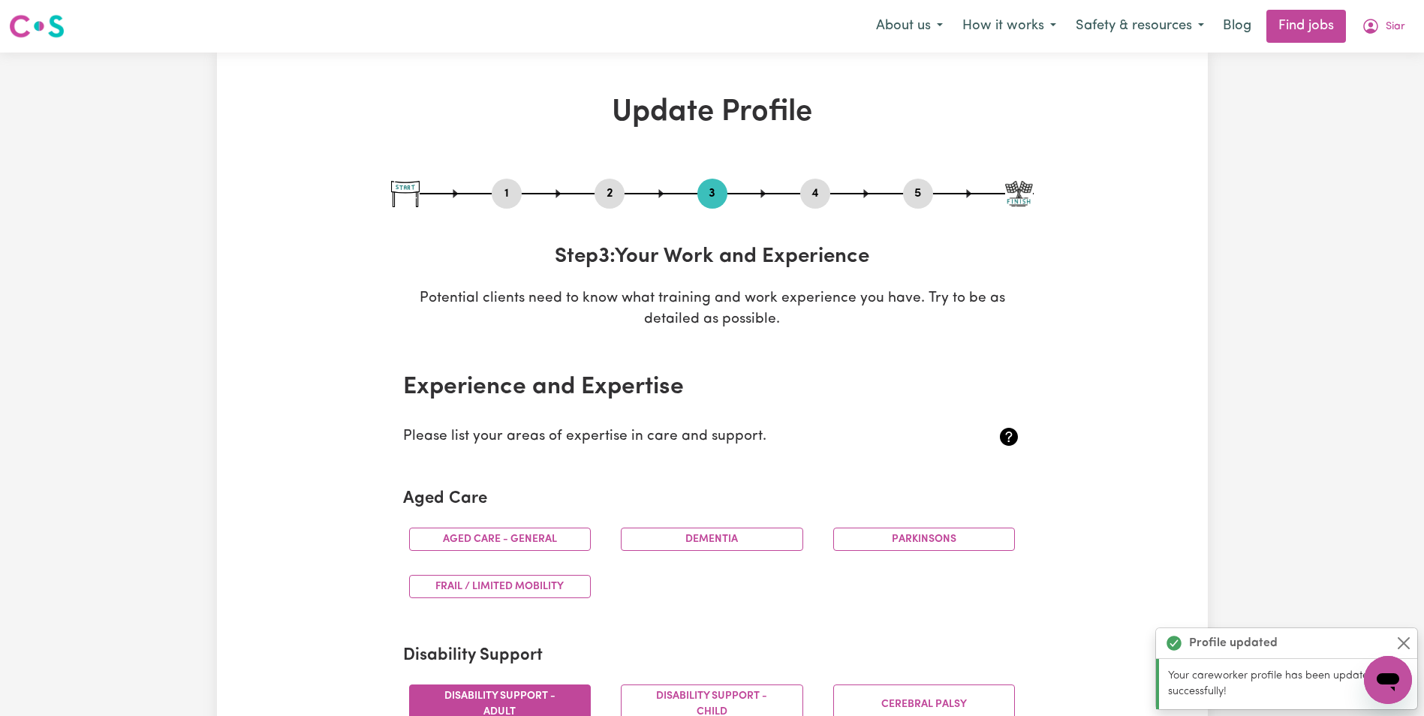
click at [602, 200] on button "2" at bounding box center [610, 194] width 30 height 20
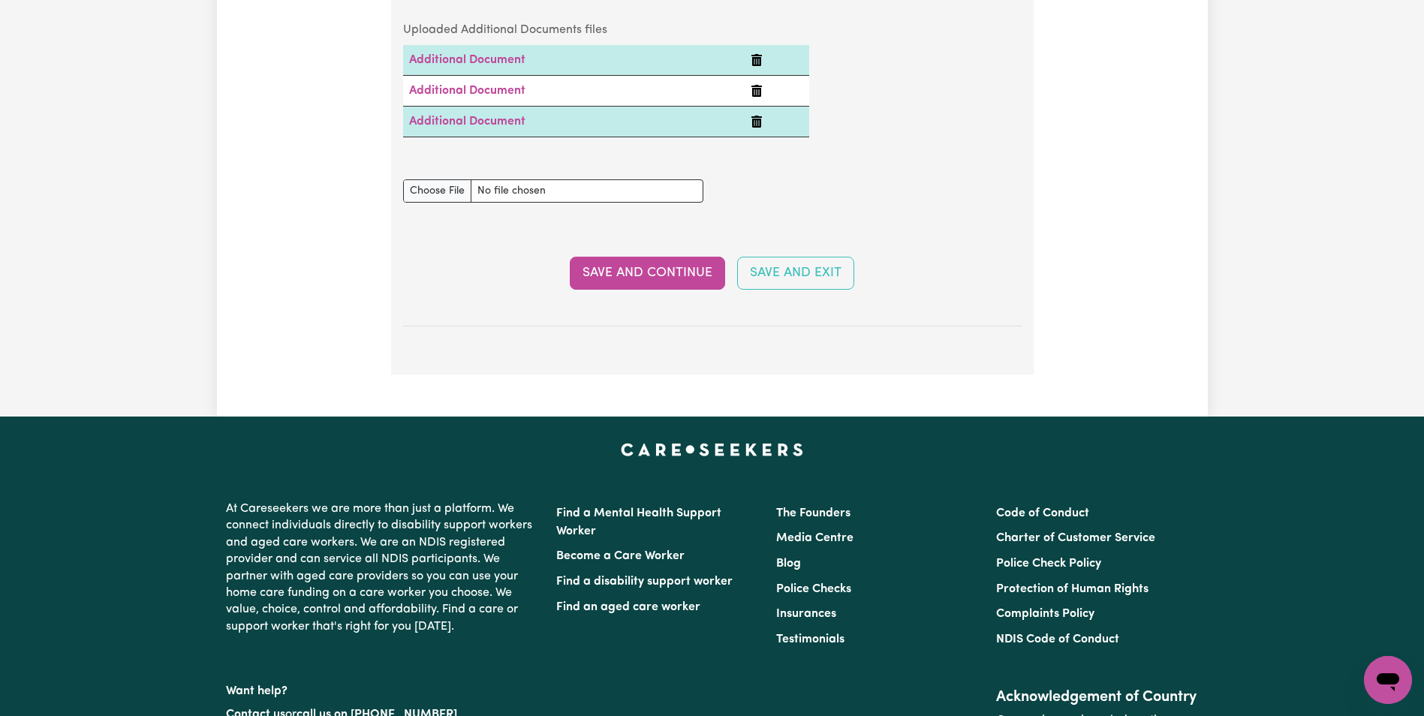
scroll to position [2928, 0]
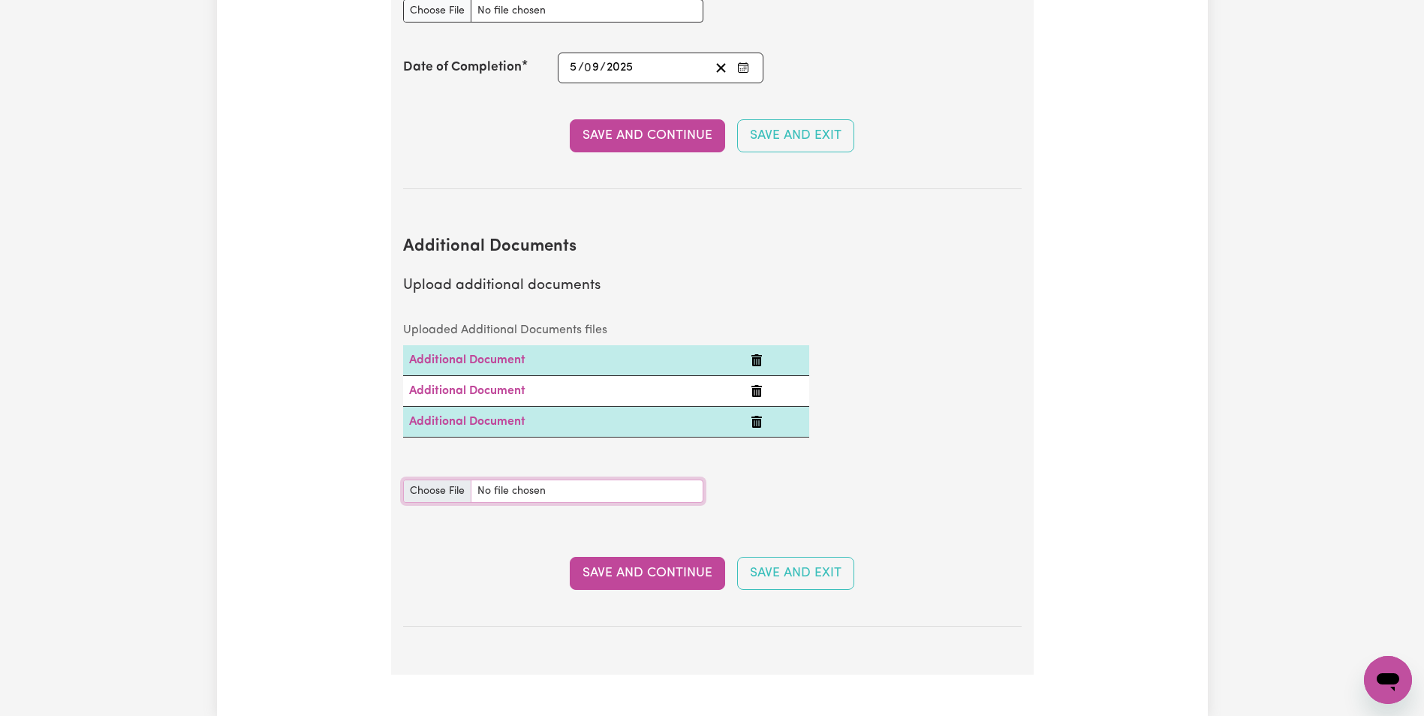
click at [439, 480] on input "Additional Documents document" at bounding box center [553, 491] width 300 height 23
click at [433, 480] on input "Additional Documents document" at bounding box center [553, 491] width 300 height 23
type input "C:\fakepath\100 Point ID.jpg"
click at [692, 557] on button "Save and Continue" at bounding box center [647, 573] width 155 height 33
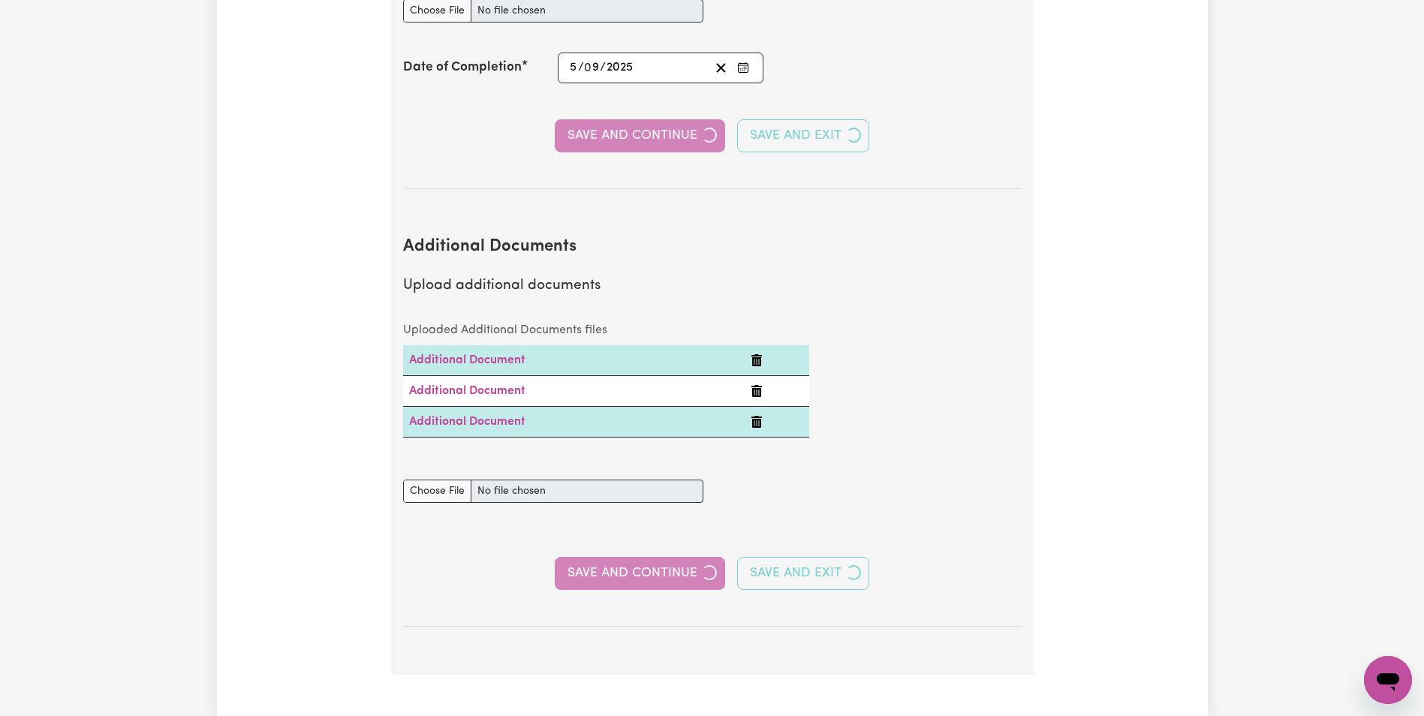
select select "2001"
select select "Certificate III (Individual Support)"
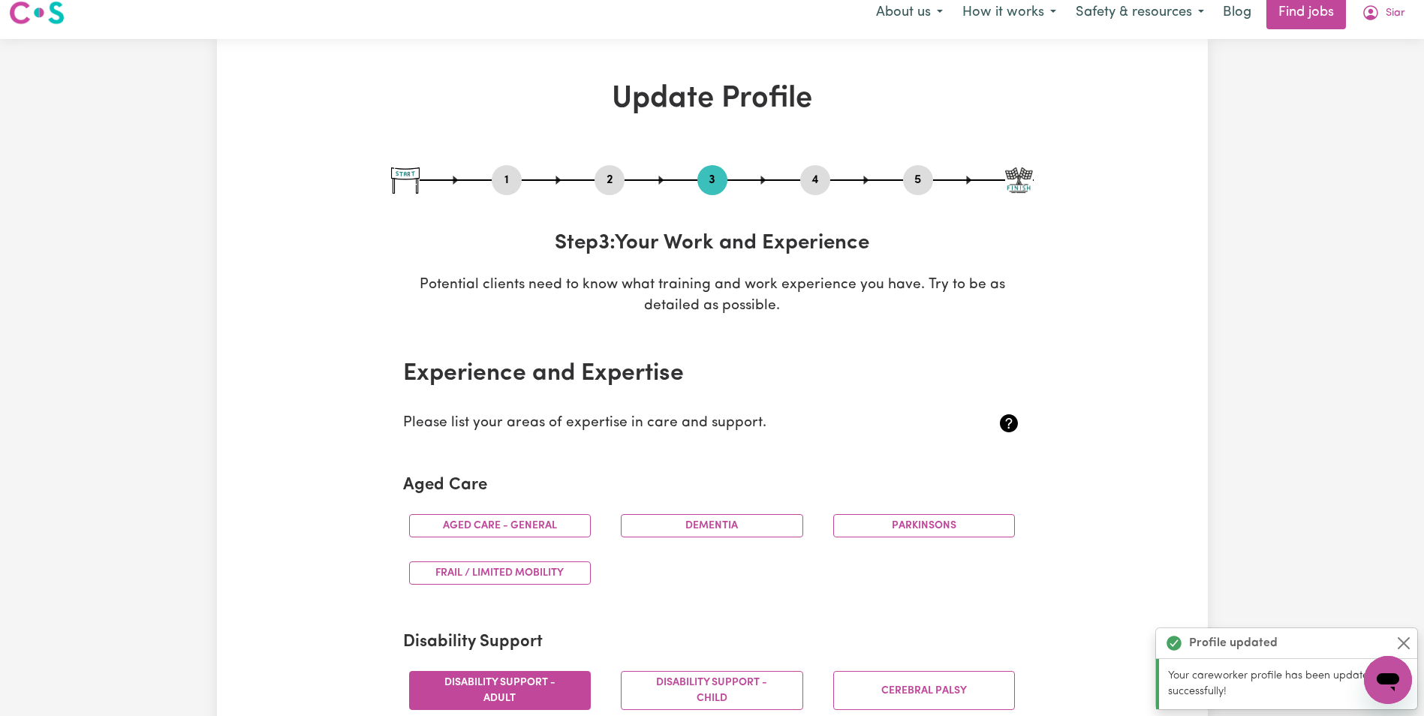
scroll to position [0, 0]
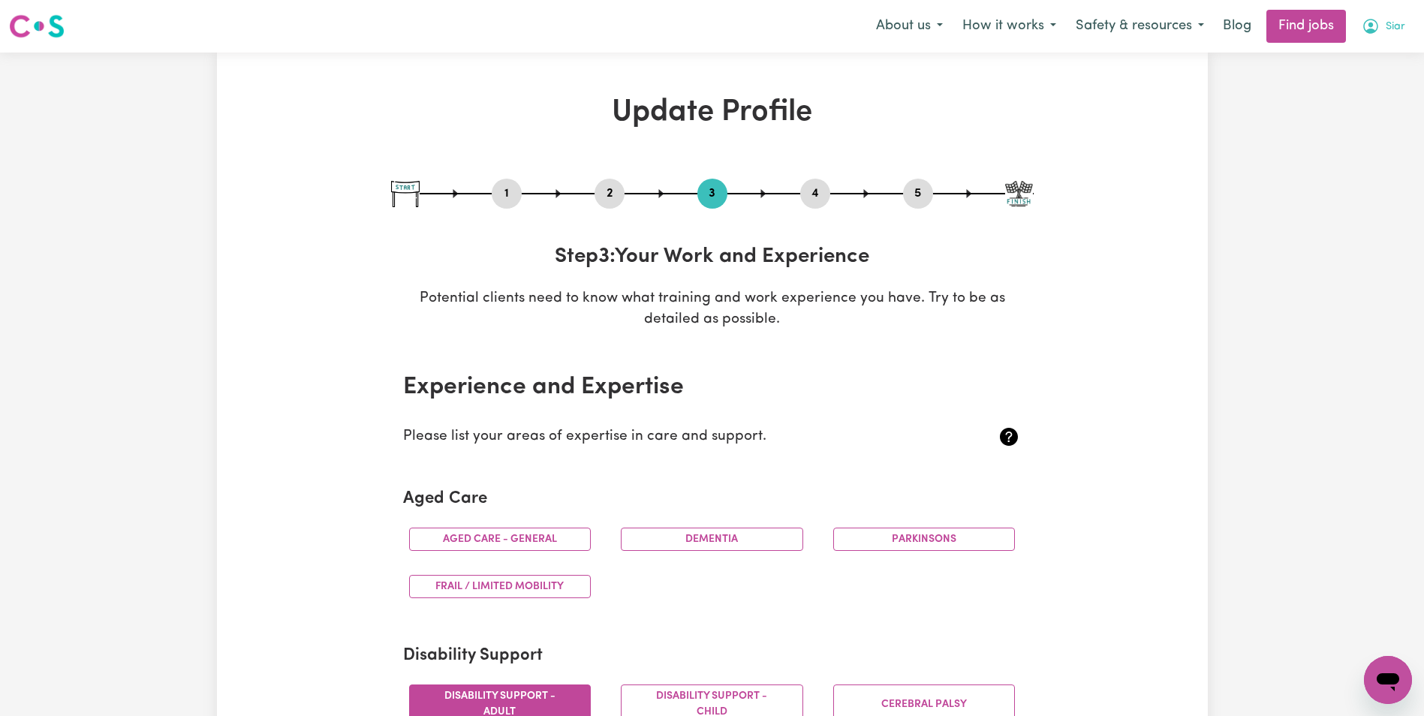
click at [1394, 31] on span "Siar" at bounding box center [1396, 27] width 20 height 17
click at [1364, 85] on link "My Dashboard" at bounding box center [1355, 86] width 119 height 29
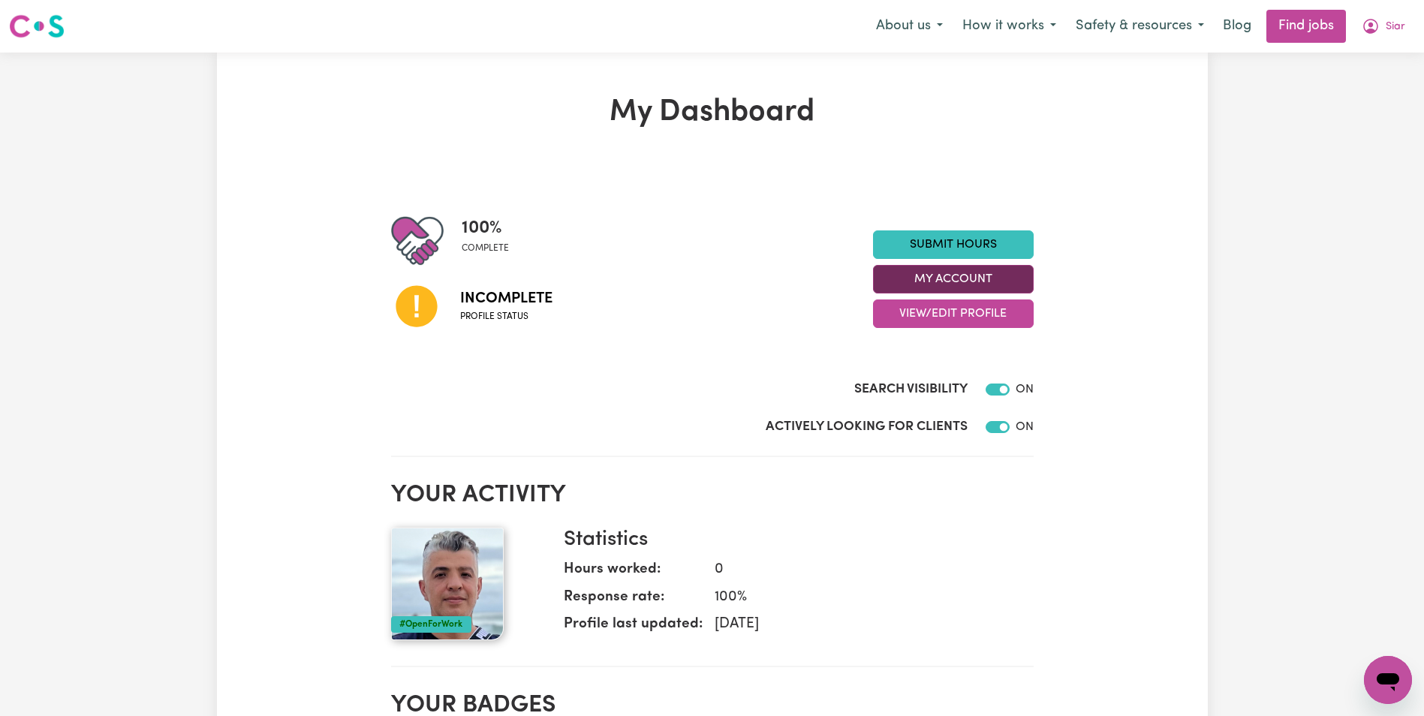
click at [973, 278] on button "My Account" at bounding box center [953, 279] width 161 height 29
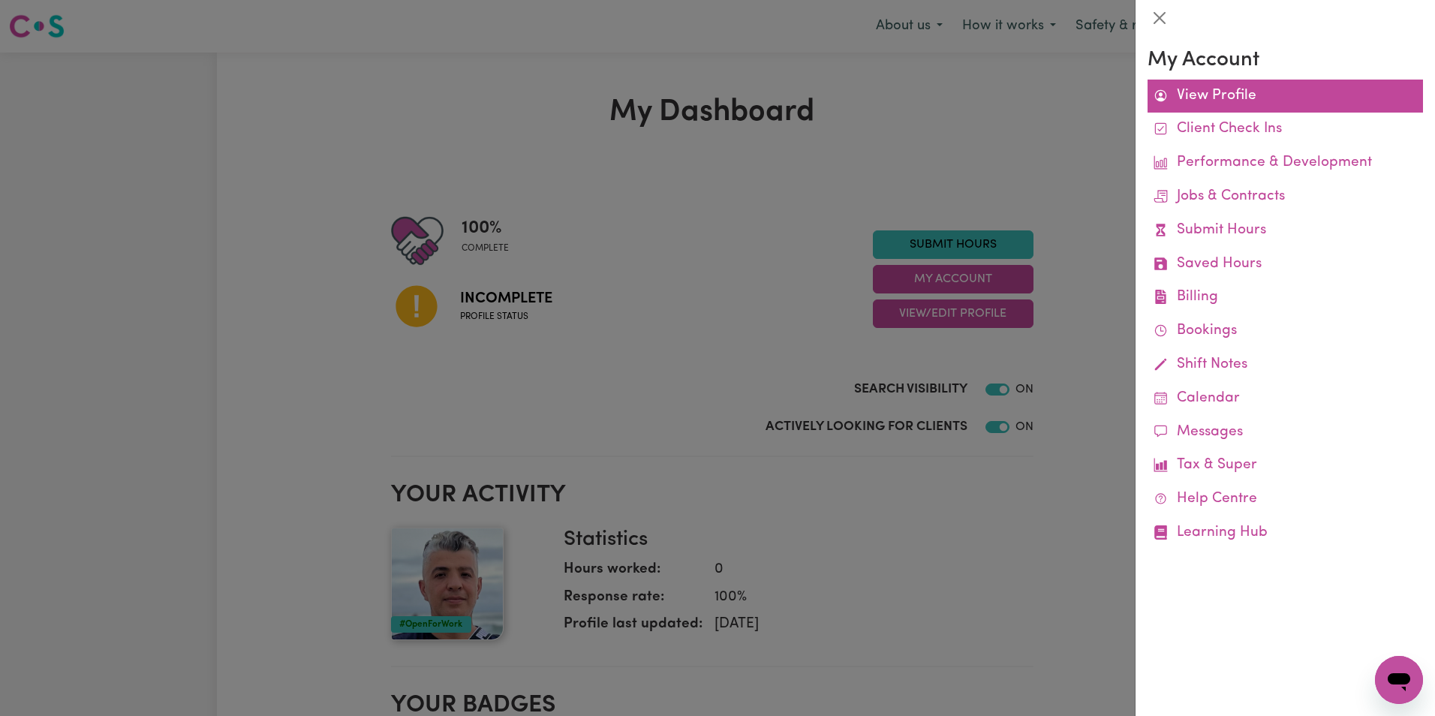
click at [1218, 96] on link "View Profile" at bounding box center [1286, 97] width 276 height 34
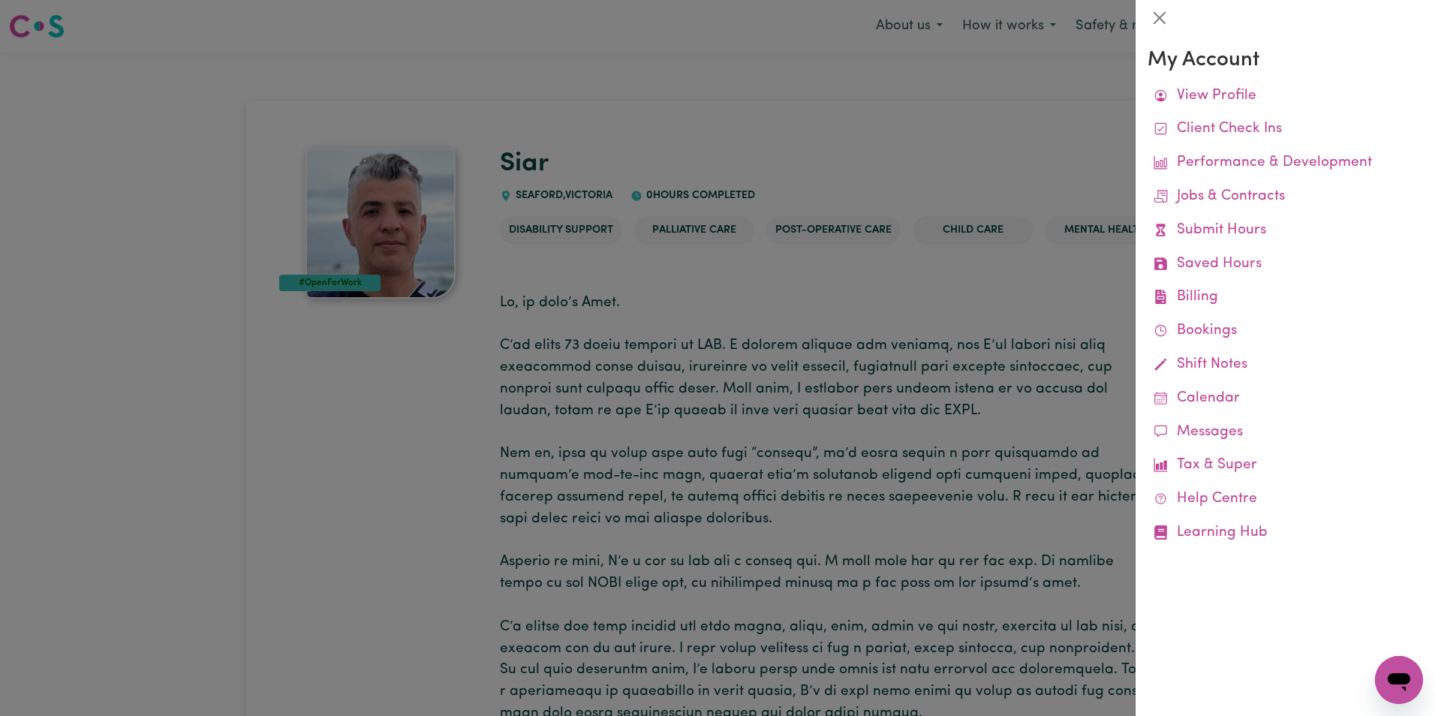
click at [1008, 320] on div at bounding box center [717, 358] width 1435 height 716
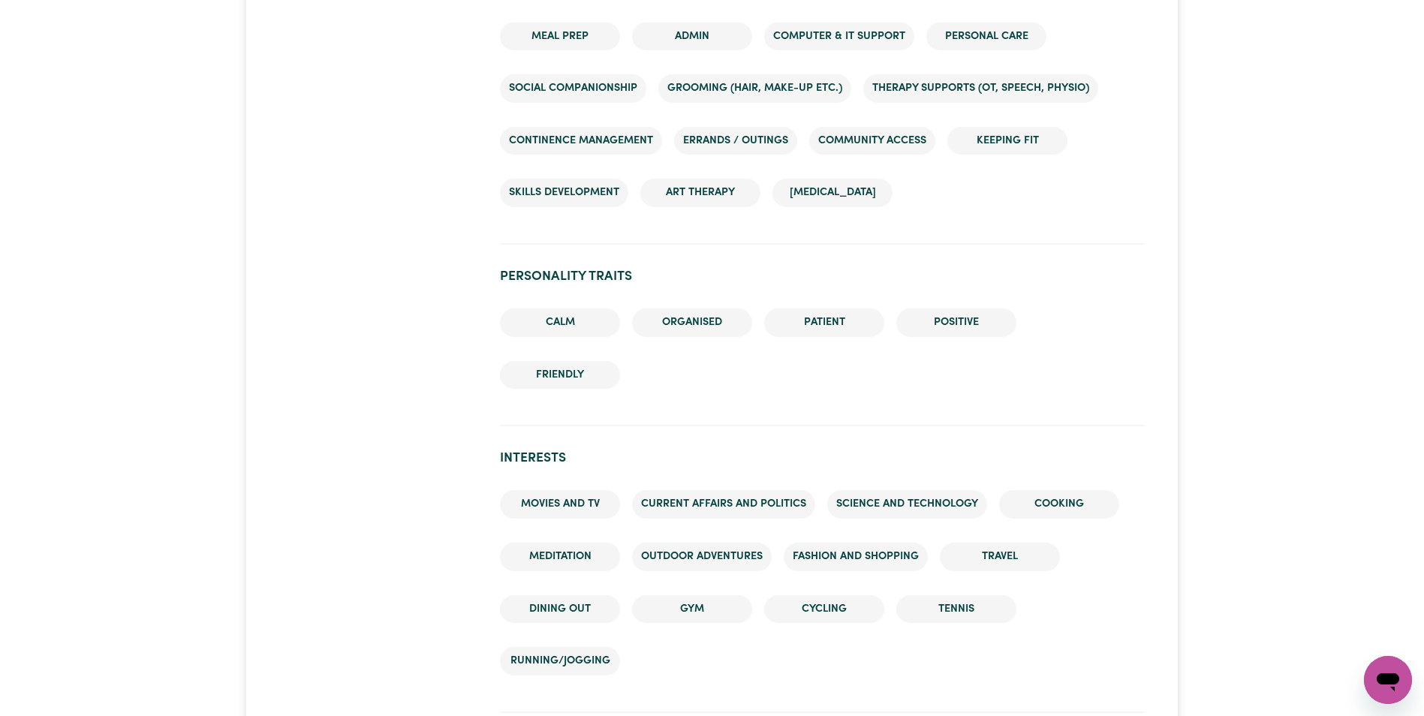
scroll to position [1652, 0]
